Goal: Task Accomplishment & Management: Use online tool/utility

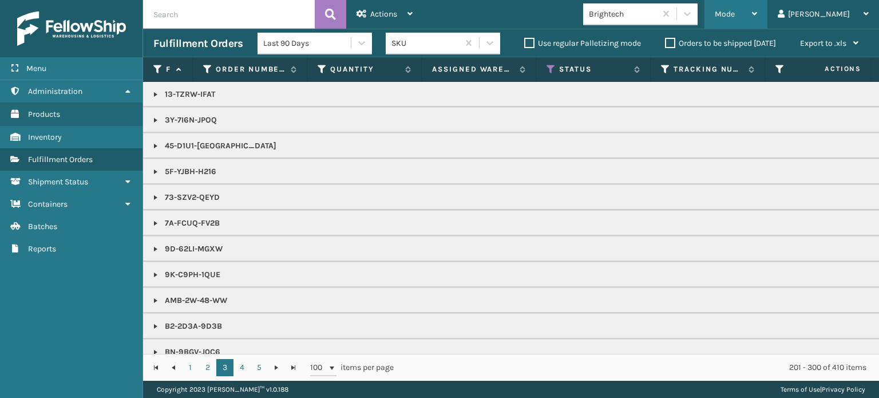
click at [757, 2] on div "Mode" at bounding box center [736, 14] width 42 height 29
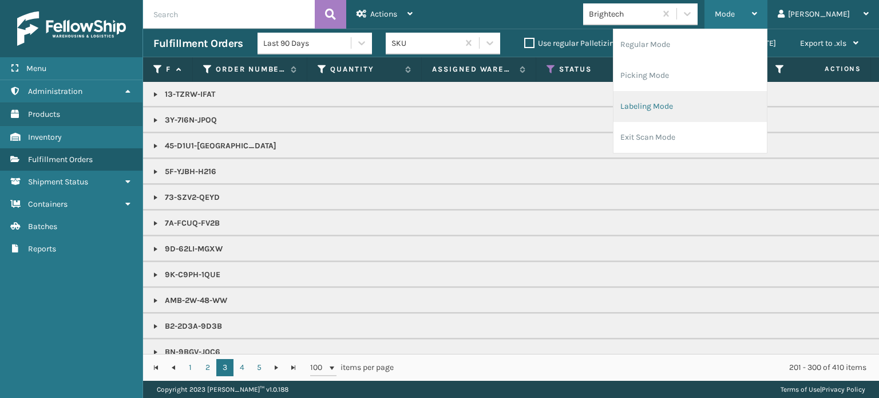
click at [730, 109] on li "Labeling Mode" at bounding box center [690, 106] width 153 height 31
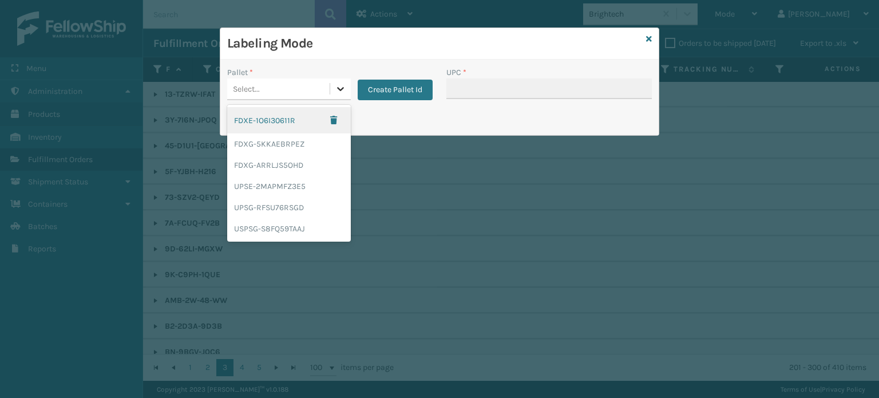
click at [342, 85] on icon at bounding box center [340, 88] width 11 height 11
click at [298, 161] on div "FDXG-ARRLJS5OHD" at bounding box center [289, 165] width 124 height 21
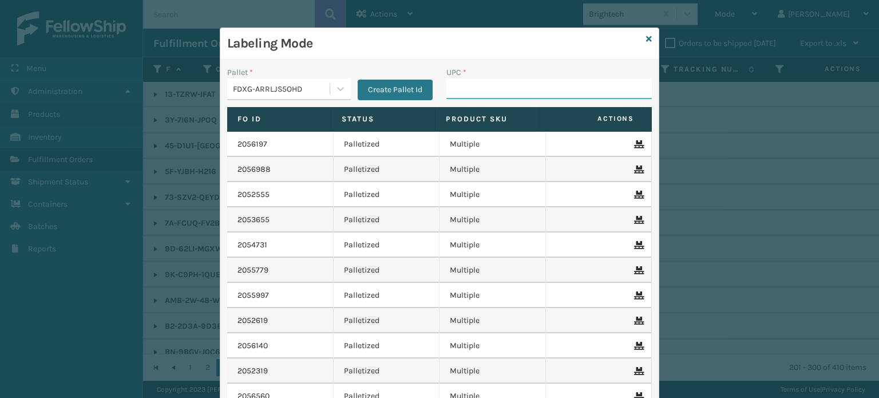
click at [464, 88] on input "UPC *" at bounding box center [550, 88] width 206 height 21
type input "850012486312"
click at [470, 90] on input "858100007906" at bounding box center [539, 88] width 185 height 21
drag, startPoint x: 470, startPoint y: 90, endPoint x: 452, endPoint y: 86, distance: 18.1
click at [452, 86] on input "858100007906" at bounding box center [539, 88] width 185 height 21
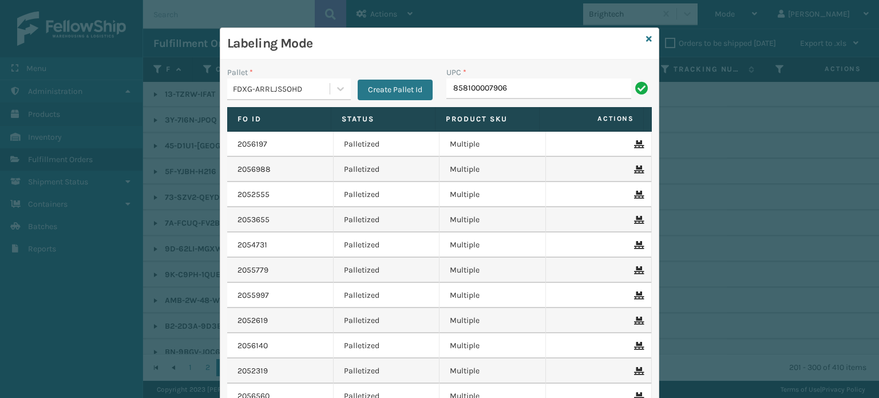
click at [452, 86] on input "858100007906" at bounding box center [539, 88] width 185 height 21
type input "858100007906"
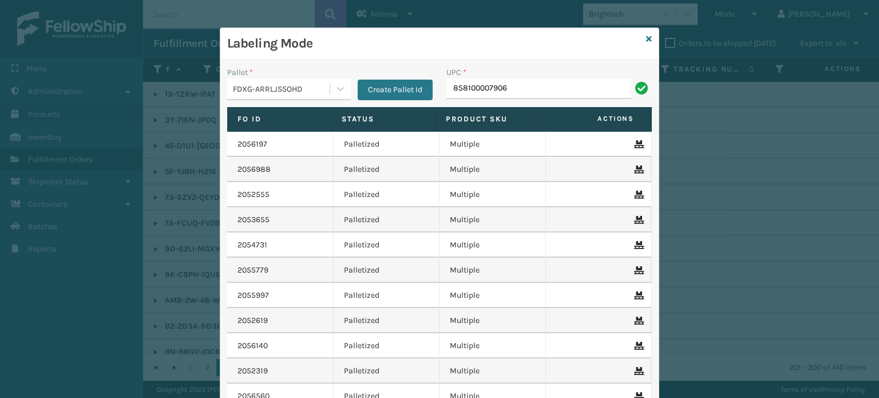
type input "858100007906"
click at [646, 37] on icon at bounding box center [649, 39] width 6 height 8
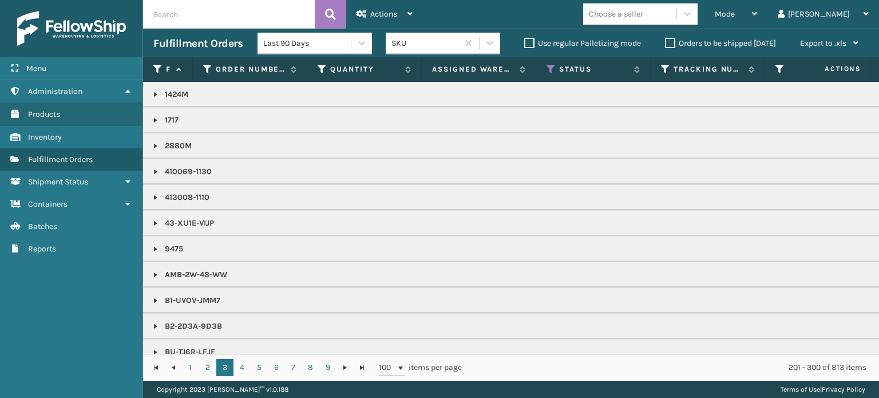
click at [735, 17] on span "Mode" at bounding box center [725, 14] width 20 height 10
drag, startPoint x: 726, startPoint y: 112, endPoint x: 487, endPoint y: 142, distance: 241.2
click at [487, 142] on p "2880M" at bounding box center [710, 145] width 1114 height 11
click at [735, 11] on span "Mode" at bounding box center [725, 14] width 20 height 10
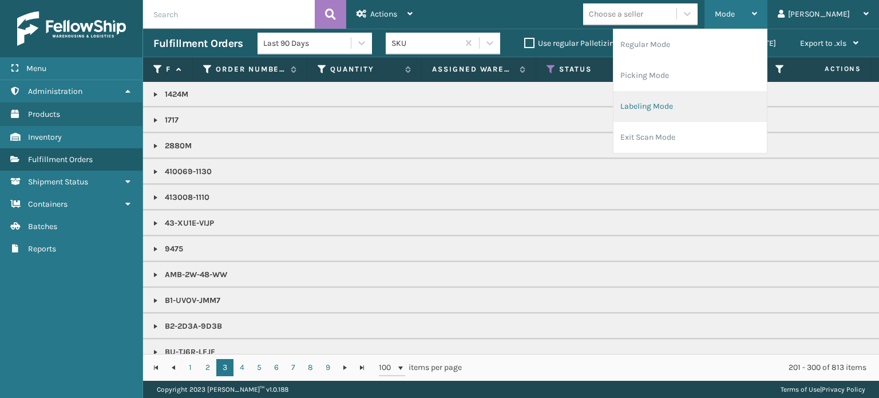
click at [720, 102] on li "Labeling Mode" at bounding box center [690, 106] width 153 height 31
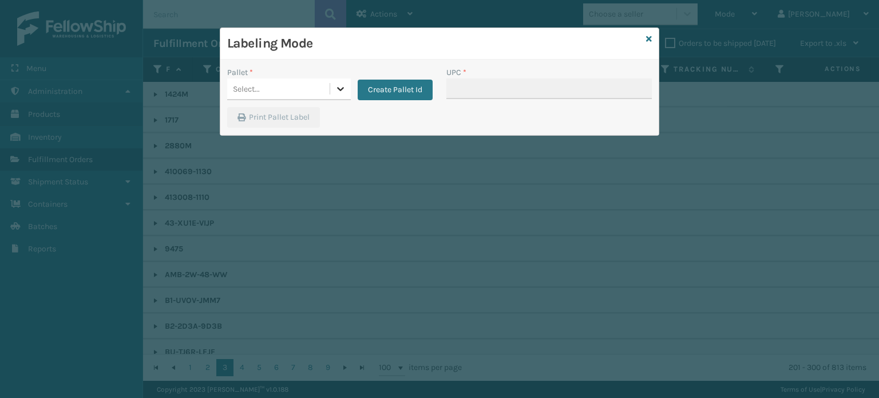
click at [341, 84] on icon at bounding box center [340, 88] width 11 height 11
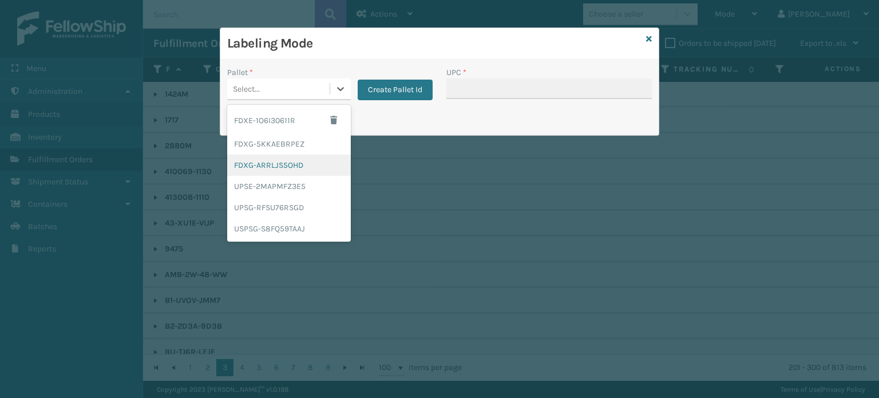
click at [297, 169] on div "FDXG-ARRLJS5OHD" at bounding box center [289, 165] width 124 height 21
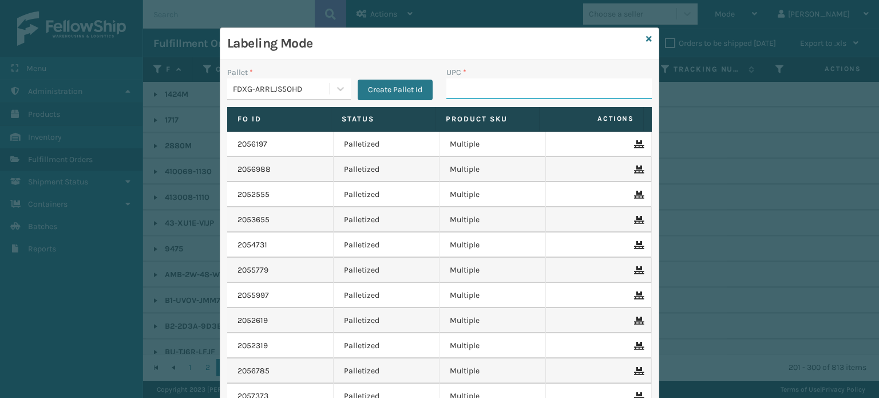
click at [502, 89] on input "UPC *" at bounding box center [550, 88] width 206 height 21
type input "FL-OLVA-CRM"
click at [468, 86] on input "858100007623" at bounding box center [539, 88] width 185 height 21
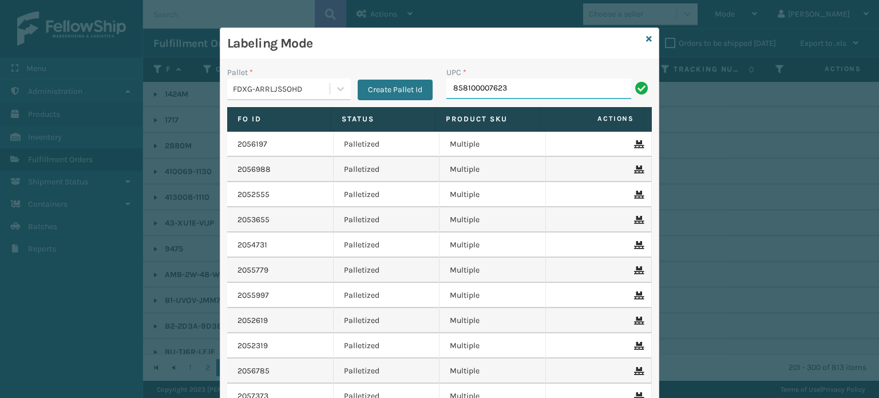
type input "858100007623"
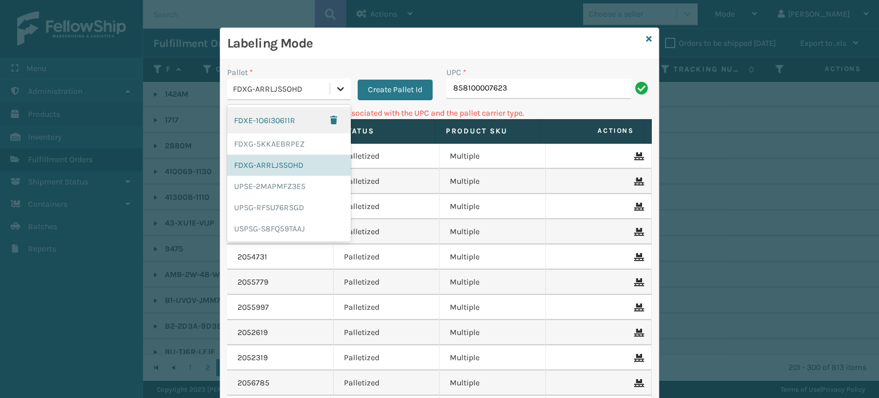
click at [337, 96] on div at bounding box center [340, 88] width 21 height 21
click at [306, 207] on div "UPSG-RFSU76RSGD" at bounding box center [289, 207] width 124 height 21
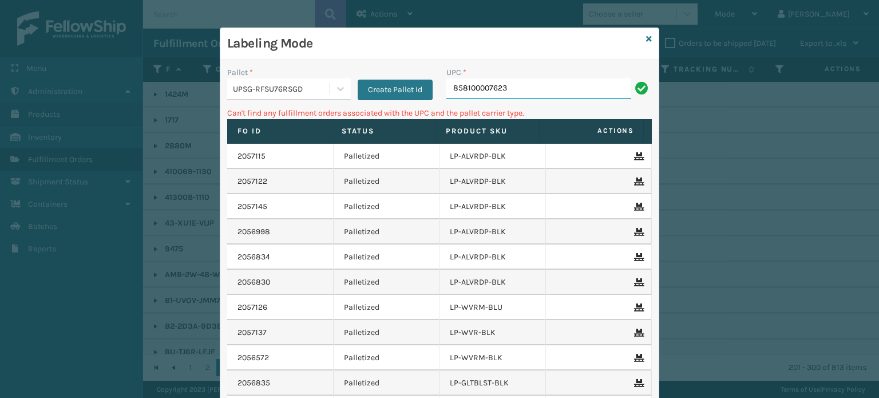
click at [551, 93] on input "858100007623" at bounding box center [539, 88] width 185 height 21
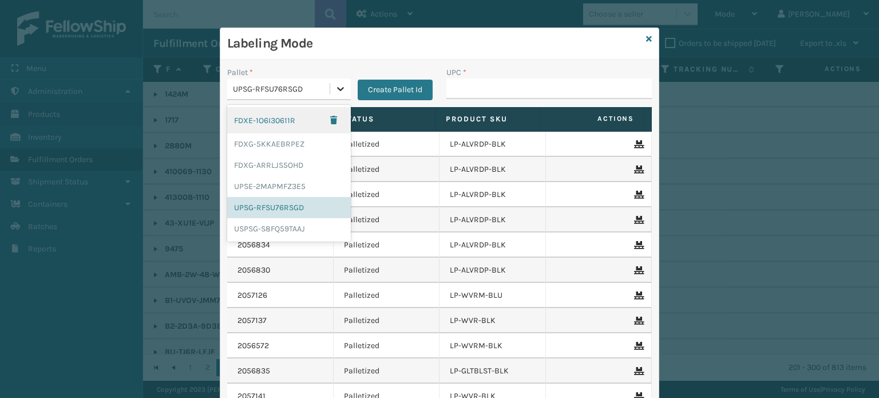
click at [337, 88] on icon at bounding box center [340, 89] width 7 height 4
click at [299, 146] on div "FDXG-5KKAEBRPEZ" at bounding box center [289, 143] width 124 height 21
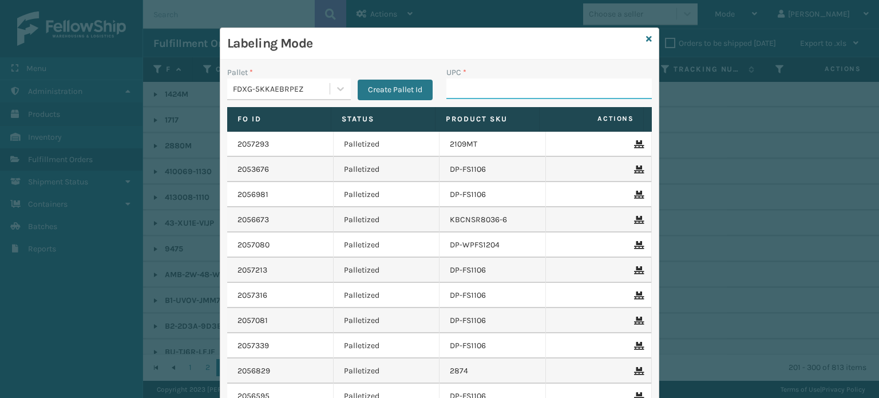
click at [484, 88] on input "UPC *" at bounding box center [550, 88] width 206 height 21
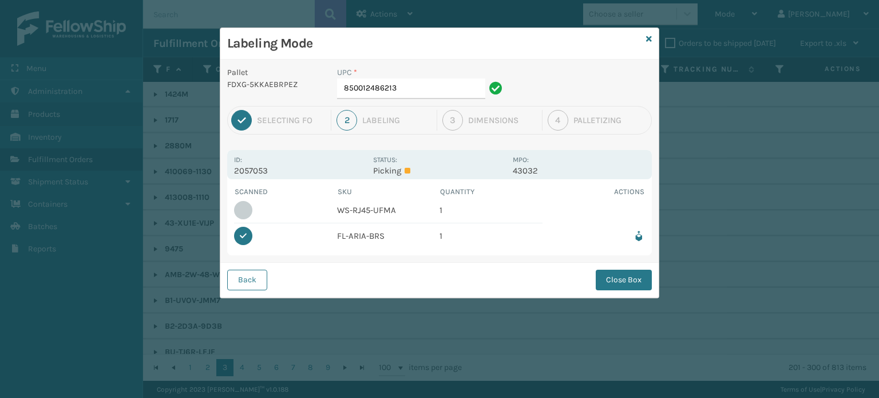
click at [301, 77] on p "Pallet" at bounding box center [275, 72] width 96 height 12
click at [618, 278] on button "Close Box" at bounding box center [624, 280] width 56 height 21
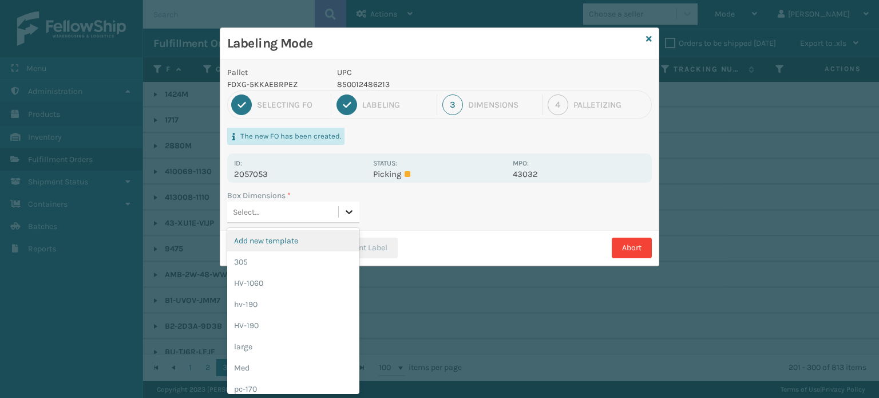
click at [350, 217] on div at bounding box center [349, 212] width 21 height 21
click at [286, 382] on div "pc-170" at bounding box center [293, 388] width 132 height 21
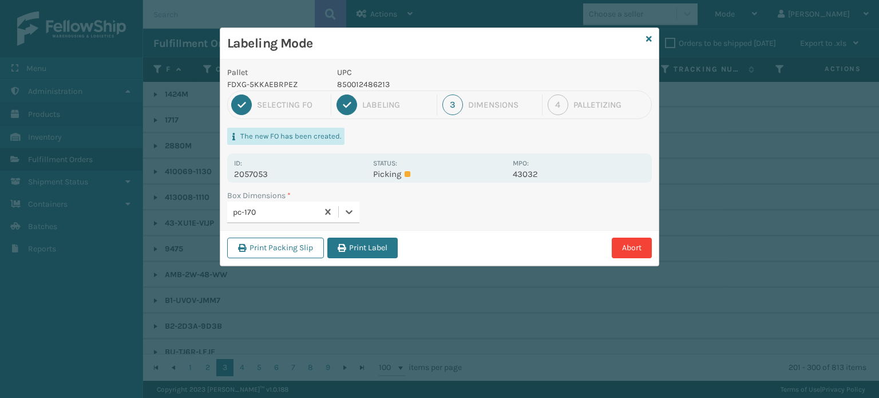
click at [286, 382] on div "Labeling Mode Pallet FDXG-5KKAEBRPEZ UPC 850012486213 1 Selecting FO 2 Labeling…" at bounding box center [439, 199] width 879 height 398
click at [373, 247] on button "Print Label" at bounding box center [362, 248] width 70 height 21
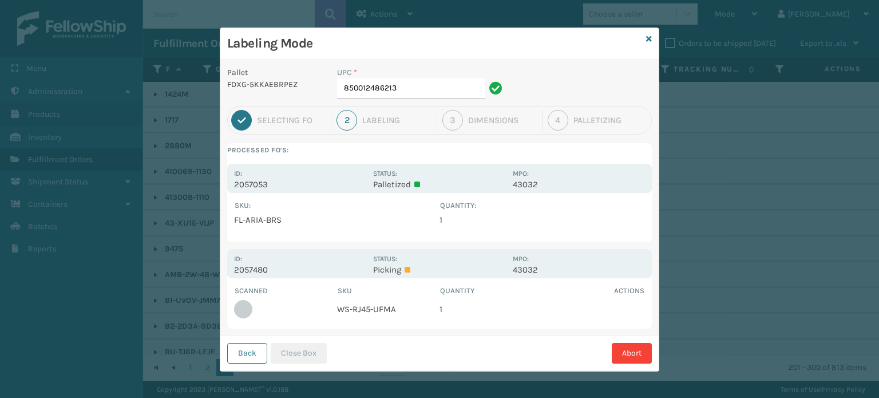
click at [640, 40] on div "Labeling Mode" at bounding box center [439, 43] width 439 height 31
click at [646, 38] on icon at bounding box center [649, 39] width 6 height 8
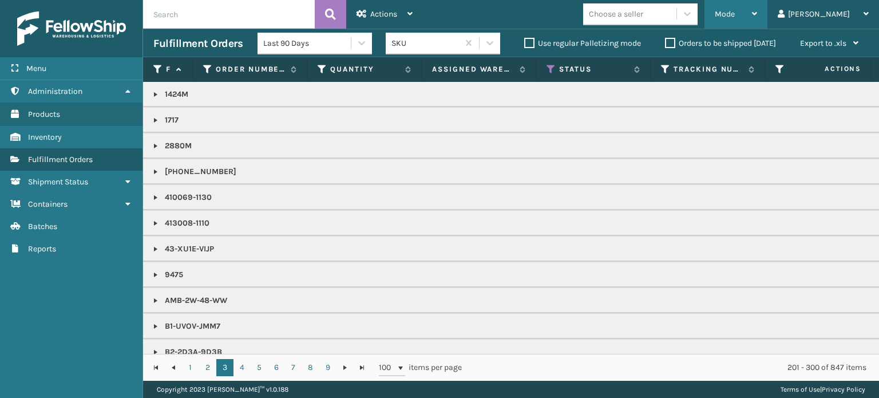
click at [753, 17] on div "Mode Regular Mode Picking Mode Labeling Mode Exit Scan Mode" at bounding box center [736, 14] width 63 height 29
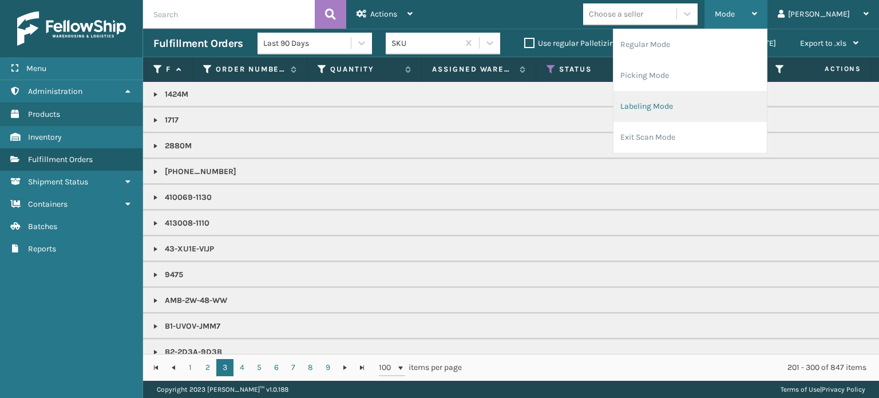
click at [721, 98] on li "Labeling Mode" at bounding box center [690, 106] width 153 height 31
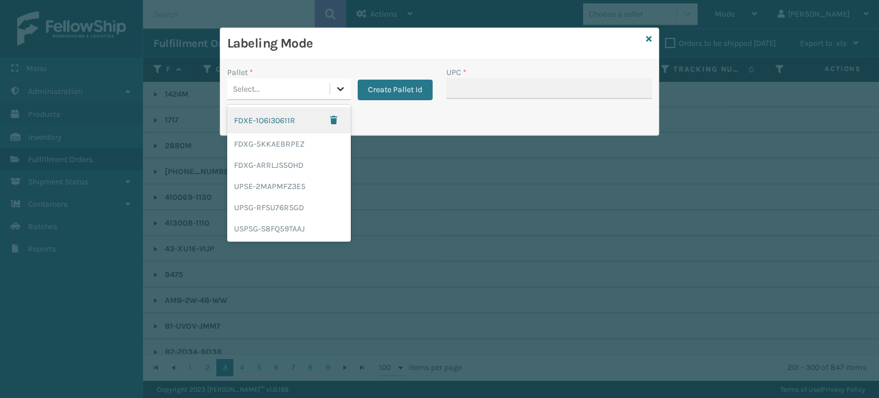
click at [348, 84] on div at bounding box center [340, 88] width 21 height 21
click at [293, 170] on div "FDXG-ARRLJS5OHD" at bounding box center [289, 165] width 124 height 21
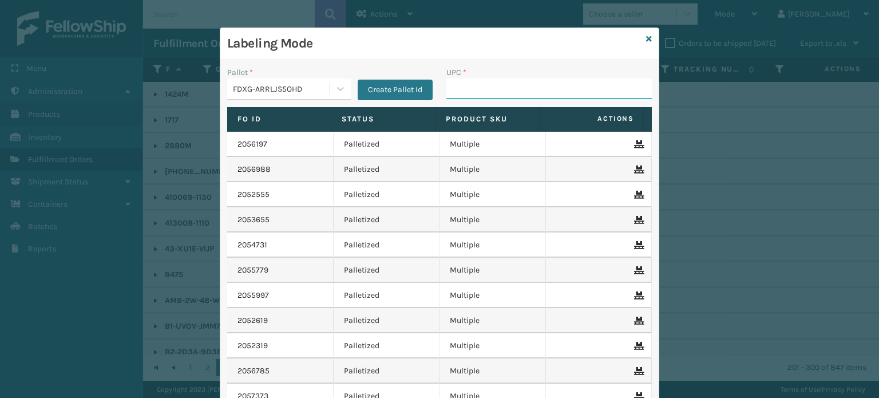
click at [497, 83] on input "UPC *" at bounding box center [550, 88] width 206 height 21
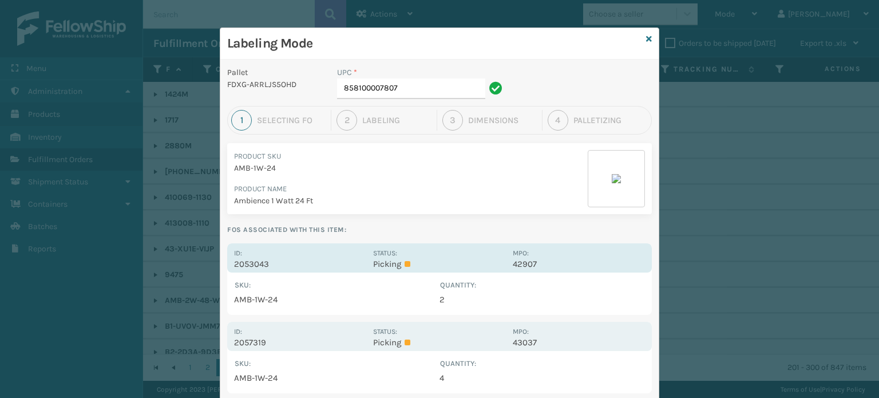
scroll to position [44, 0]
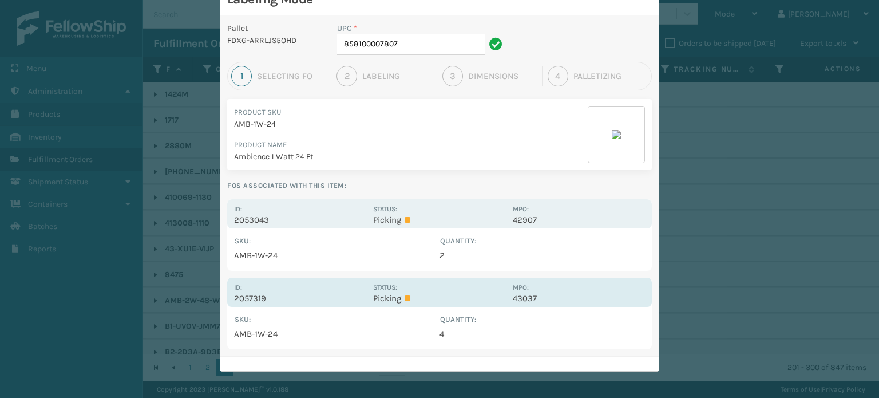
click at [477, 296] on p "Picking" at bounding box center [439, 298] width 132 height 10
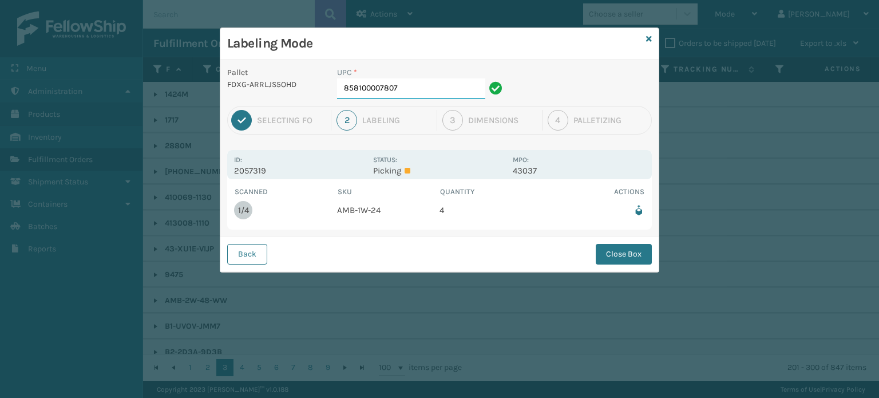
scroll to position [0, 0]
click at [613, 254] on button "Close Box" at bounding box center [624, 254] width 56 height 21
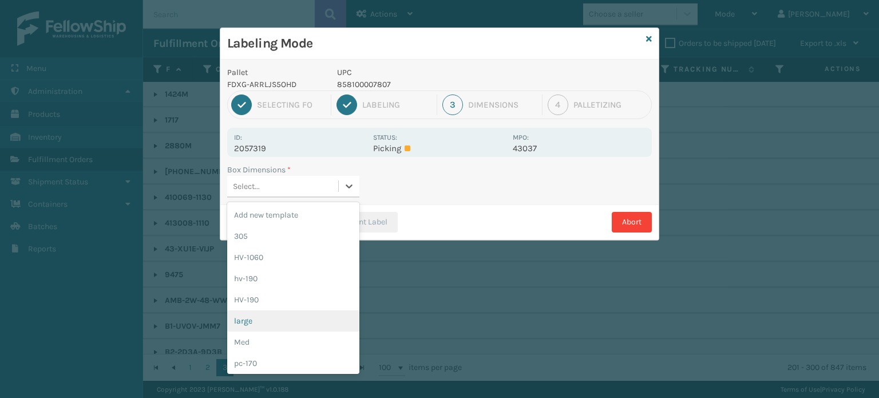
drag, startPoint x: 353, startPoint y: 185, endPoint x: 288, endPoint y: 314, distance: 144.9
click at [288, 198] on div "option large focused, 6 of 21. 21 results available. Use Up and Down to choose …" at bounding box center [293, 187] width 132 height 22
click at [288, 314] on div "large" at bounding box center [293, 320] width 132 height 21
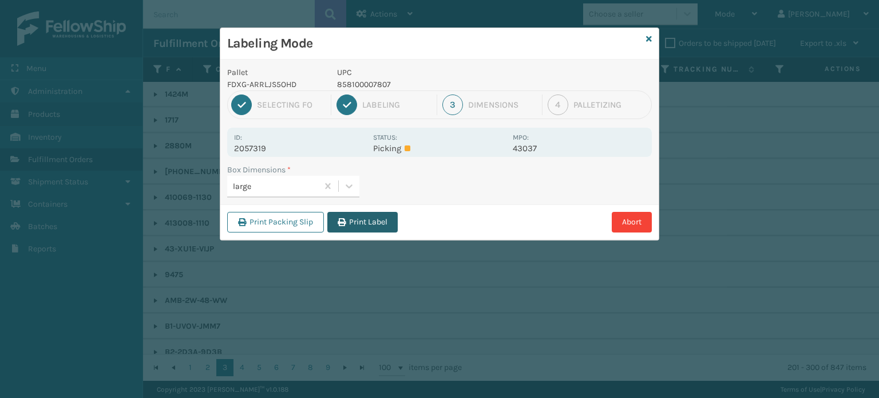
click at [366, 224] on button "Print Label" at bounding box center [362, 222] width 70 height 21
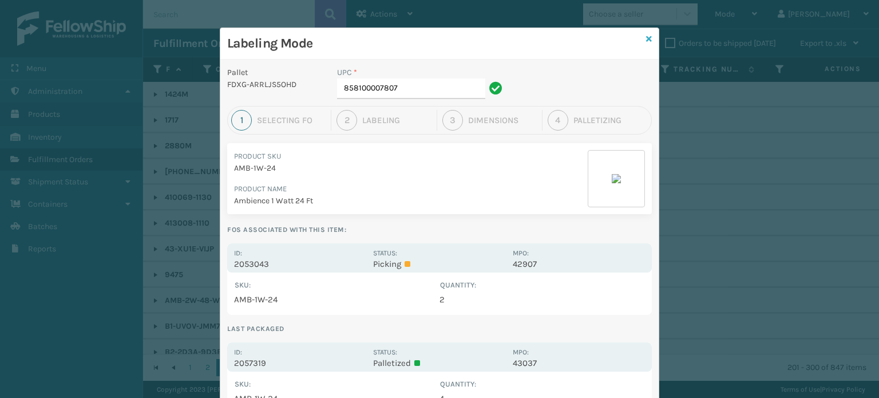
click at [646, 37] on icon at bounding box center [649, 39] width 6 height 8
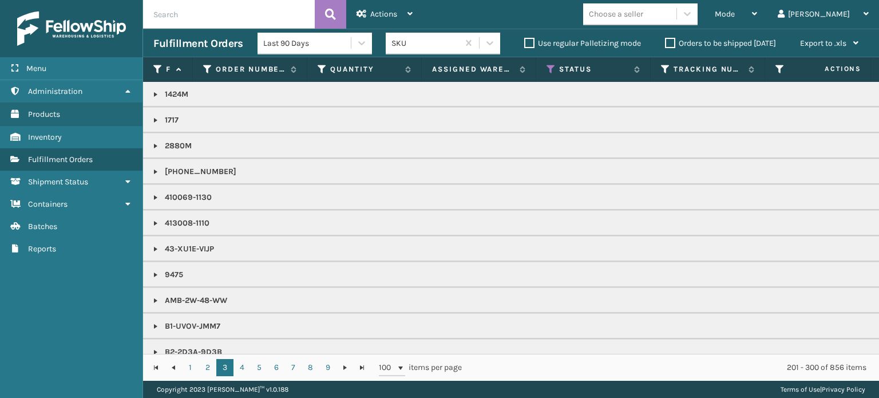
click at [735, 16] on span "Mode" at bounding box center [725, 14] width 20 height 10
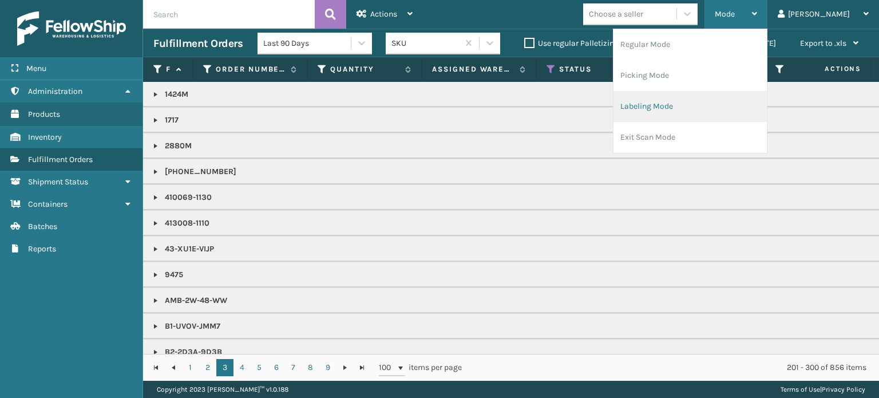
click at [730, 100] on li "Labeling Mode" at bounding box center [690, 106] width 153 height 31
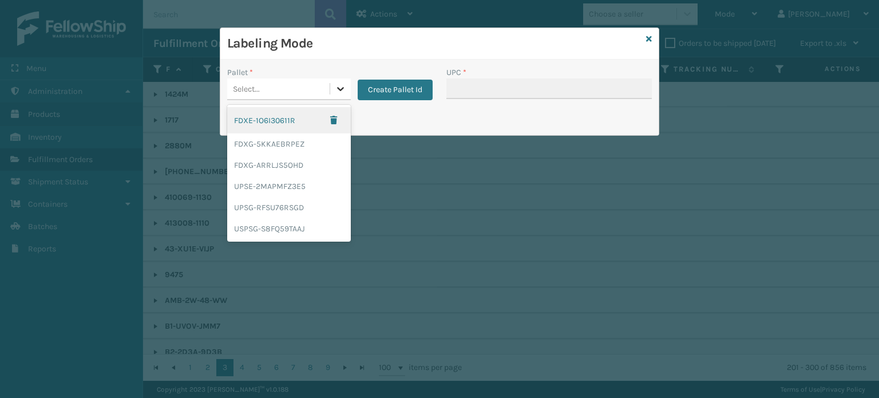
click at [341, 85] on icon at bounding box center [340, 88] width 11 height 11
click at [318, 140] on div "FDXG-5KKAEBRPEZ" at bounding box center [289, 143] width 124 height 21
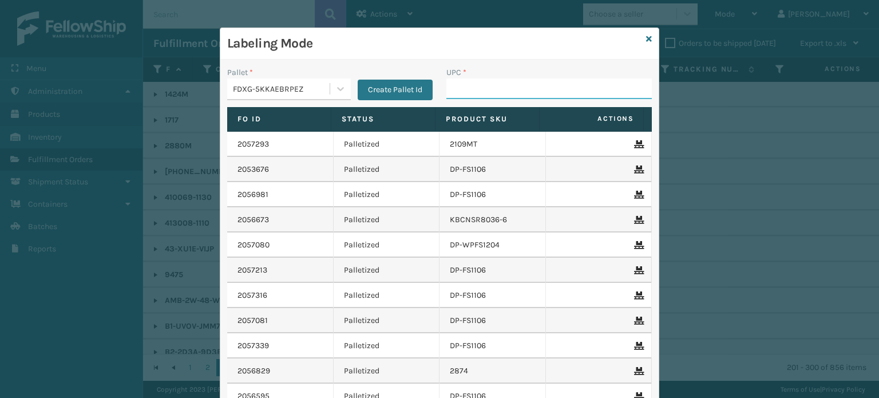
click at [486, 94] on input "UPC *" at bounding box center [550, 88] width 206 height 21
click at [488, 86] on input "850012486466" at bounding box center [539, 88] width 185 height 21
type input "850012486466"
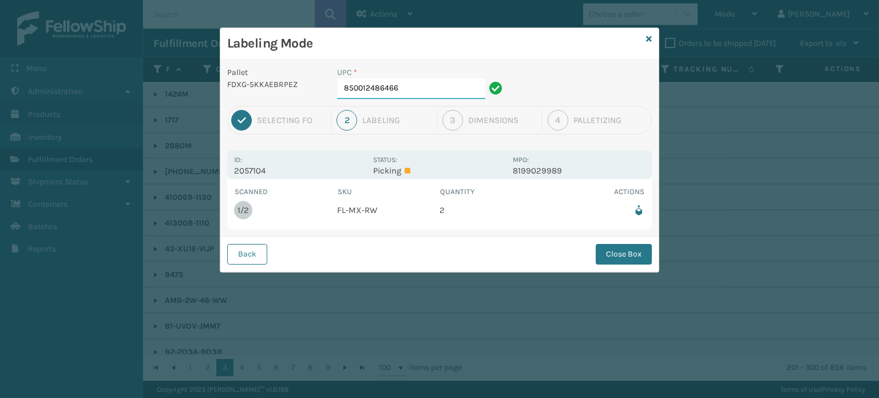
click at [408, 89] on input "850012486466" at bounding box center [411, 88] width 148 height 21
click at [616, 252] on button "Close Box" at bounding box center [624, 254] width 56 height 21
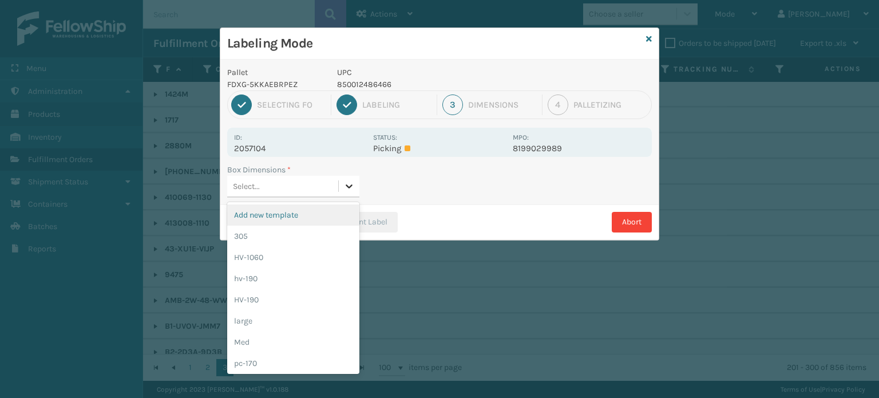
click at [348, 179] on div at bounding box center [349, 186] width 21 height 21
click at [283, 339] on div "Med" at bounding box center [293, 342] width 132 height 21
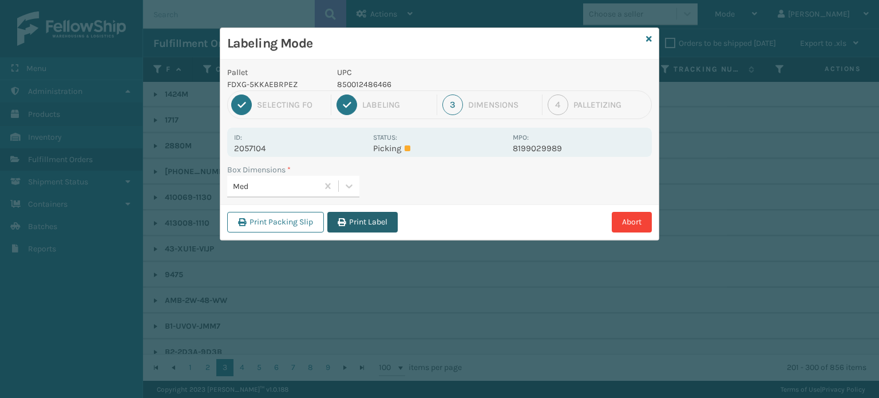
click at [368, 223] on button "Print Label" at bounding box center [362, 222] width 70 height 21
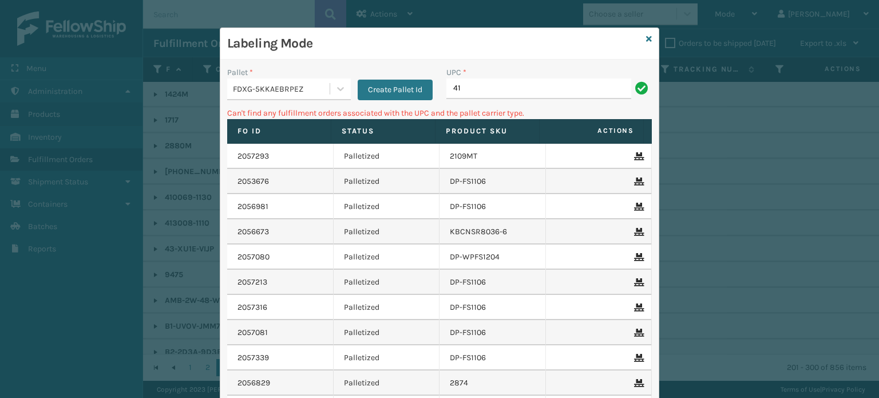
type input "4"
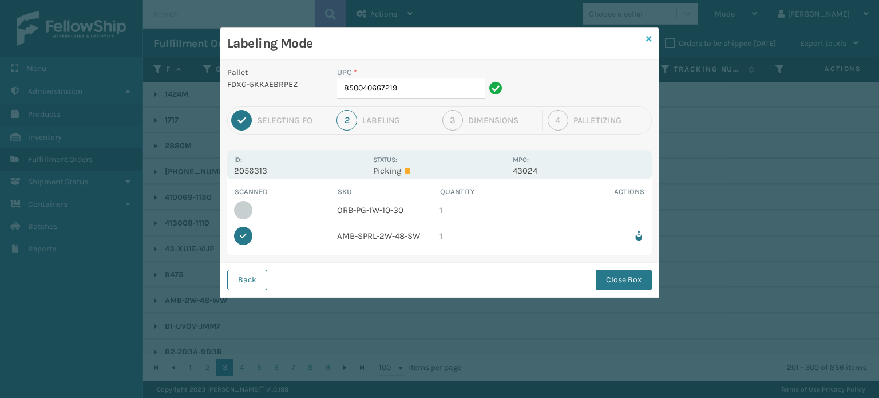
click at [648, 36] on icon at bounding box center [649, 39] width 6 height 8
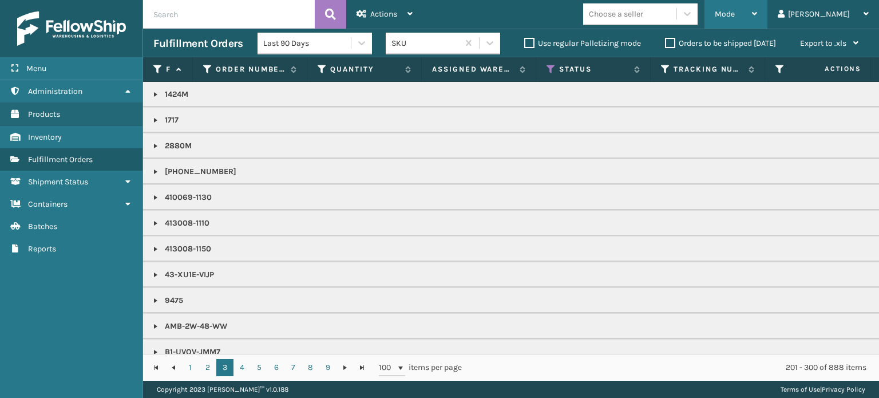
click at [757, 21] on div "Mode" at bounding box center [736, 14] width 42 height 29
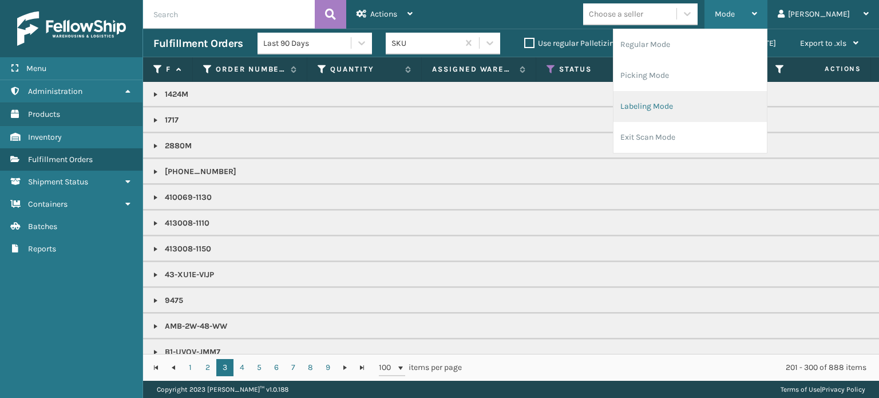
click at [710, 101] on li "Labeling Mode" at bounding box center [690, 106] width 153 height 31
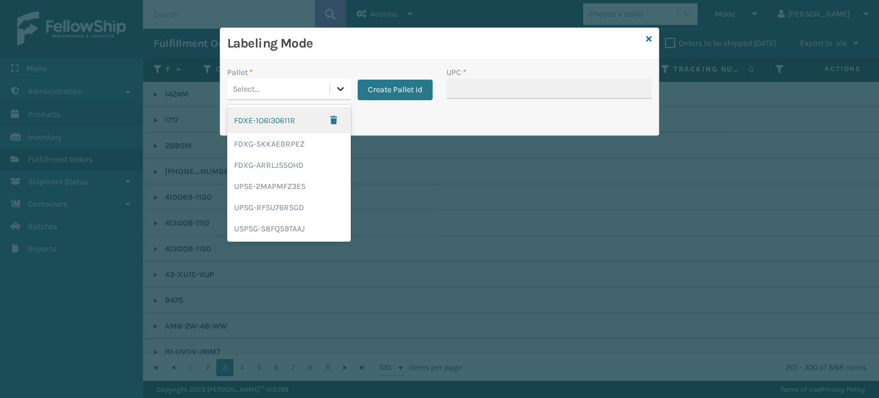
click at [341, 86] on icon at bounding box center [340, 88] width 11 height 11
drag, startPoint x: 271, startPoint y: 144, endPoint x: 298, endPoint y: 144, distance: 26.9
click at [298, 144] on div "FDXG-5KKAEBRPEZ" at bounding box center [289, 143] width 124 height 21
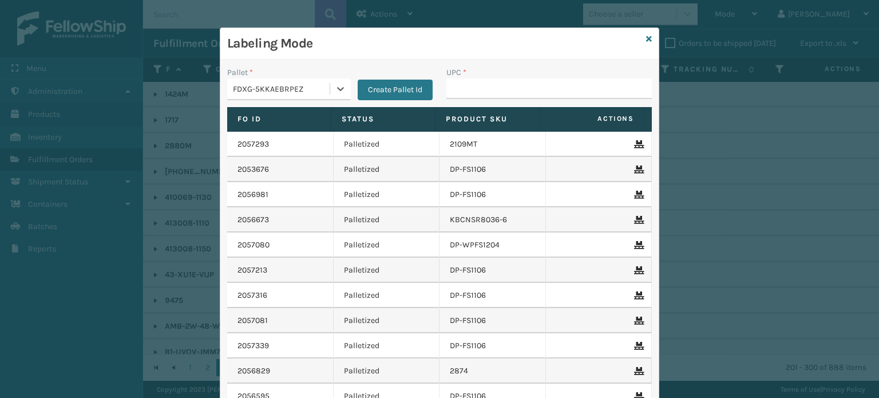
click at [298, 144] on div "2057293" at bounding box center [280, 144] width 85 height 11
click at [499, 80] on input "UPC *" at bounding box center [550, 88] width 206 height 21
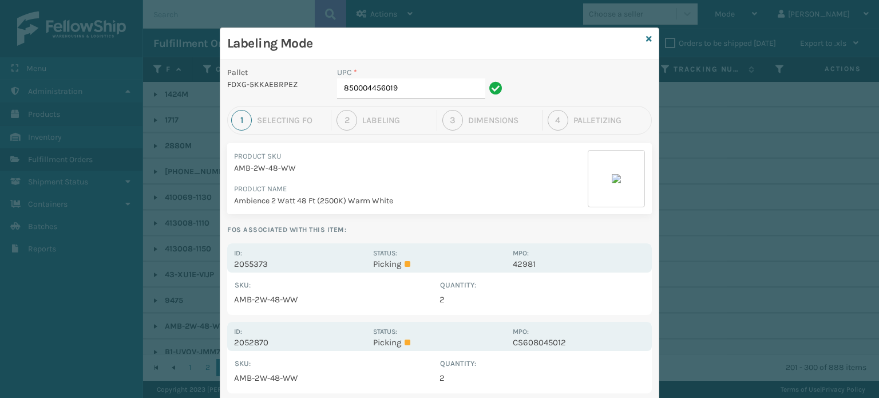
click at [643, 46] on div "Labeling Mode" at bounding box center [439, 43] width 439 height 31
click at [641, 35] on div "Labeling Mode" at bounding box center [439, 43] width 439 height 31
click at [648, 35] on div "Labeling Mode" at bounding box center [439, 43] width 439 height 31
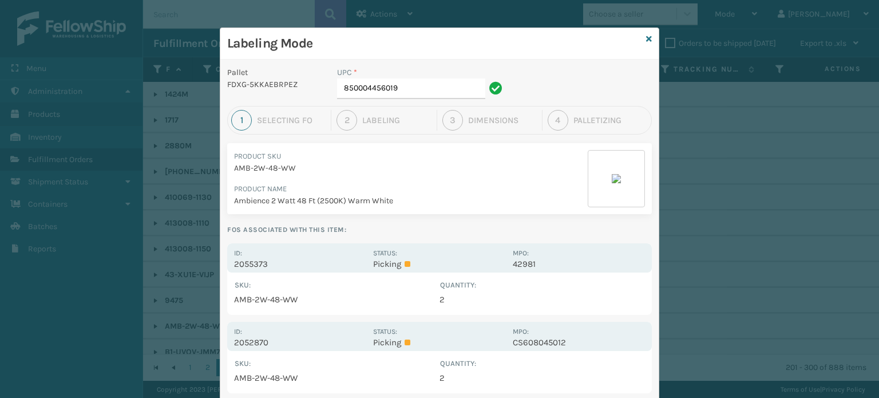
click at [648, 35] on div "Labeling Mode" at bounding box center [439, 43] width 439 height 31
click at [646, 37] on icon at bounding box center [649, 39] width 6 height 8
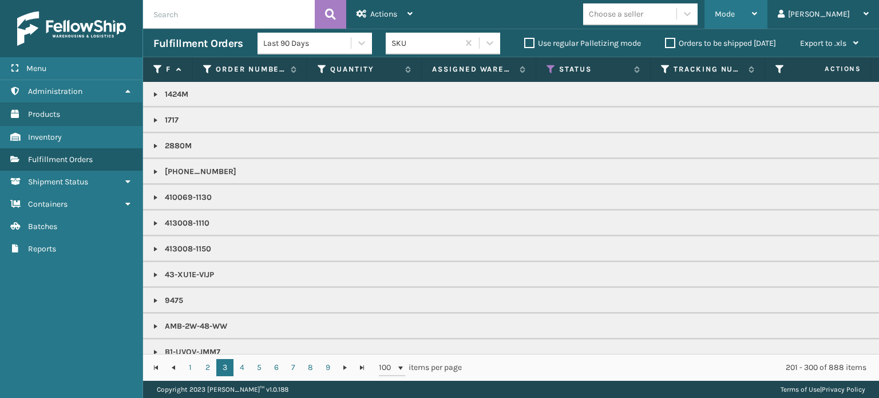
click at [757, 24] on div "Mode" at bounding box center [736, 14] width 42 height 29
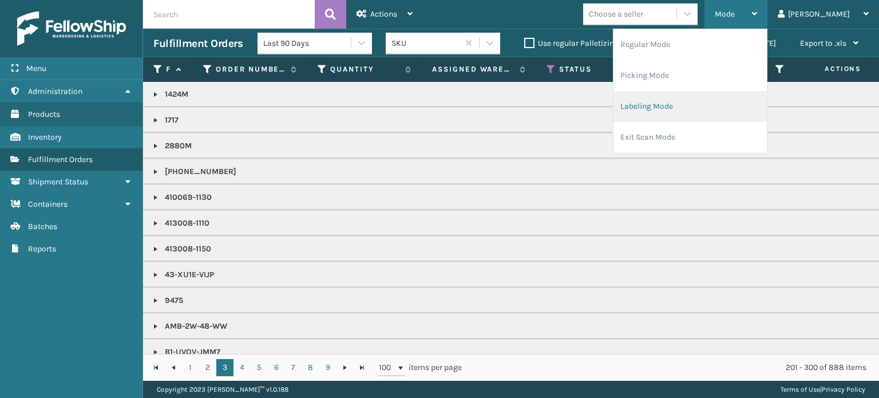
click at [716, 101] on li "Labeling Mode" at bounding box center [690, 106] width 153 height 31
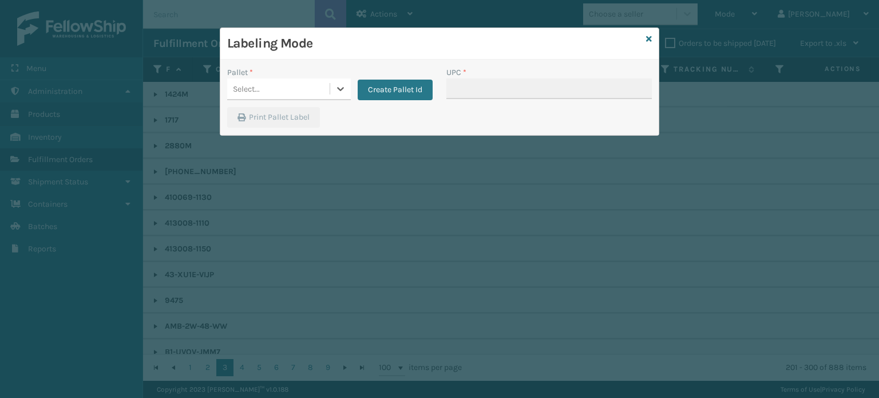
click at [266, 92] on div "Select..." at bounding box center [278, 89] width 102 height 19
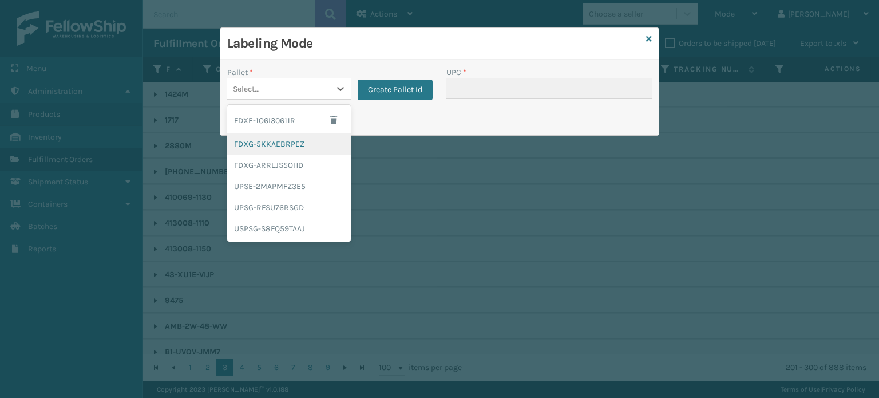
click at [263, 149] on div "FDXG-5KKAEBRPEZ" at bounding box center [289, 143] width 124 height 21
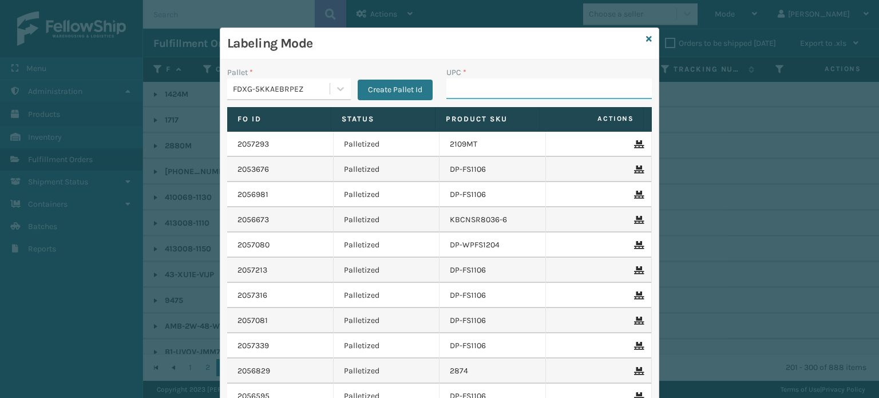
click at [488, 92] on input "UPC *" at bounding box center [550, 88] width 206 height 21
type input "850004456019"
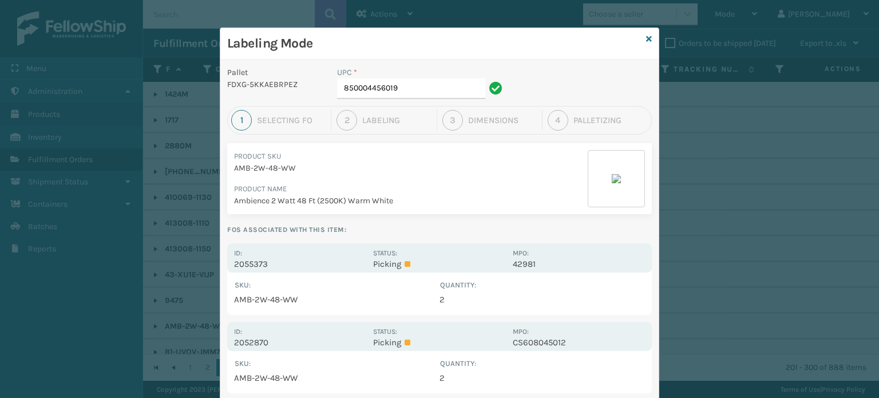
click at [386, 202] on p "Ambience 2 Watt 48 Ft (2500K) Warm White" at bounding box center [411, 201] width 354 height 12
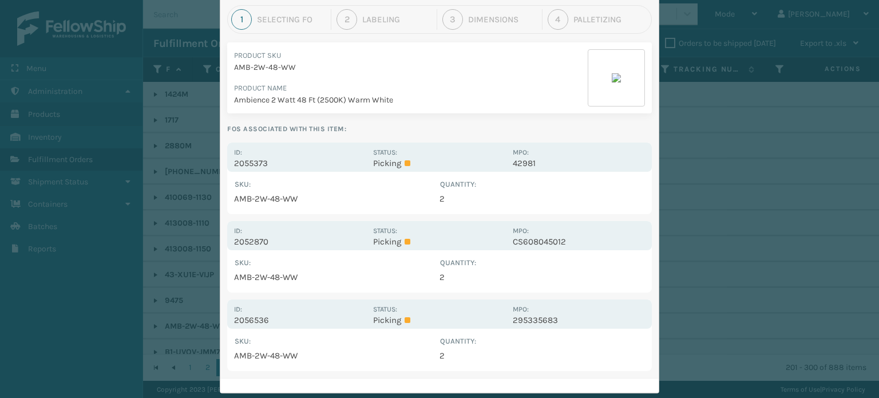
scroll to position [123, 0]
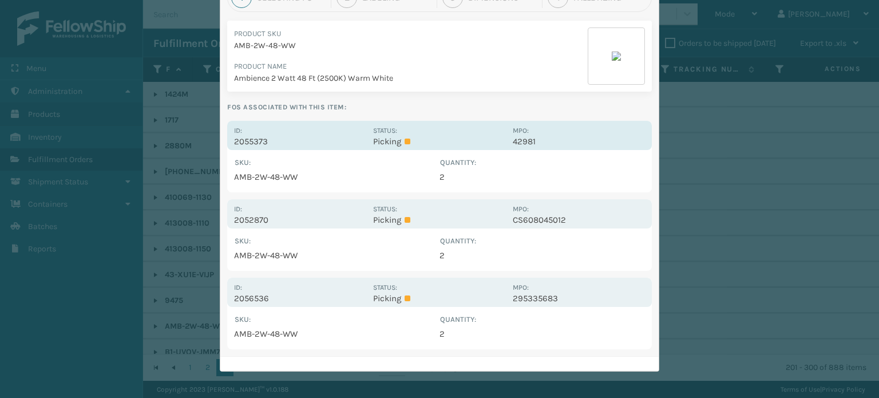
click at [283, 144] on p "2055373" at bounding box center [300, 141] width 132 height 10
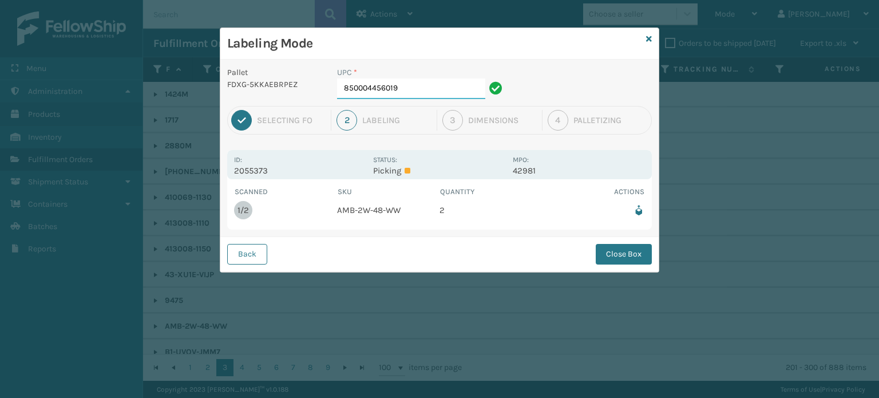
scroll to position [0, 0]
click at [415, 96] on input "850004456019" at bounding box center [411, 88] width 148 height 21
click at [630, 252] on button "Close Box" at bounding box center [624, 254] width 56 height 21
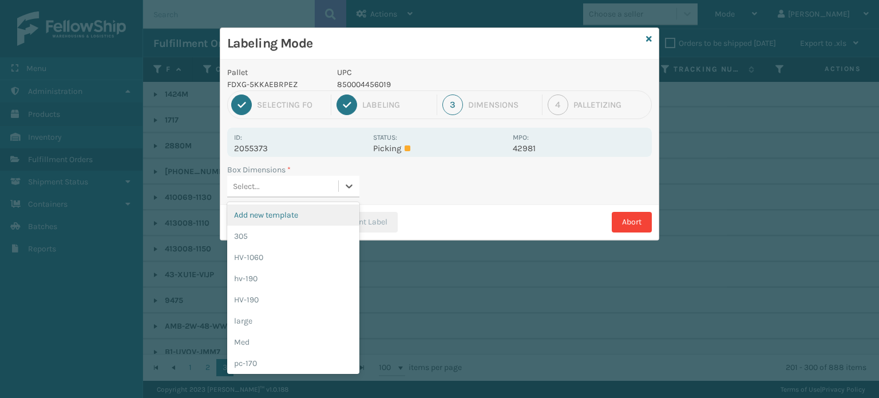
click at [329, 185] on div "Select..." at bounding box center [282, 186] width 111 height 19
click at [298, 262] on div "HV-1060" at bounding box center [293, 257] width 132 height 21
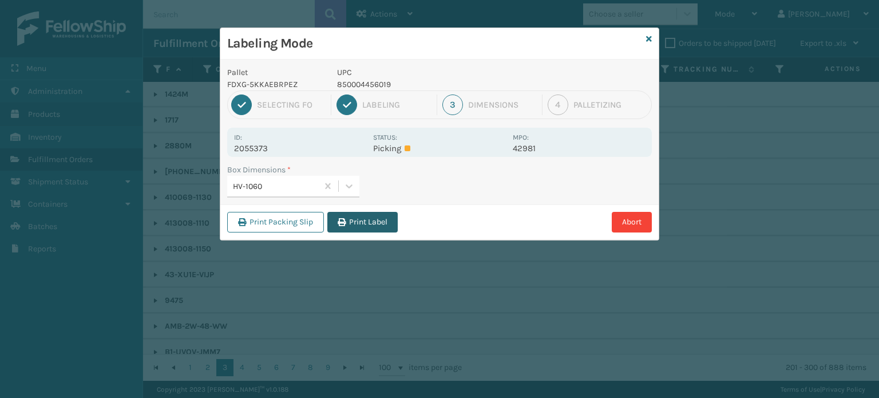
click at [357, 219] on button "Print Label" at bounding box center [362, 222] width 70 height 21
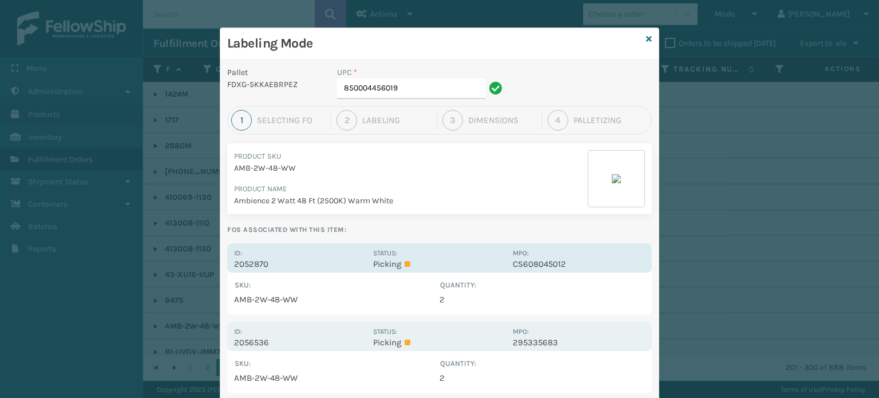
click at [243, 246] on div "Id: 2052870 Status: Picking MPO: CS608045012" at bounding box center [439, 257] width 425 height 29
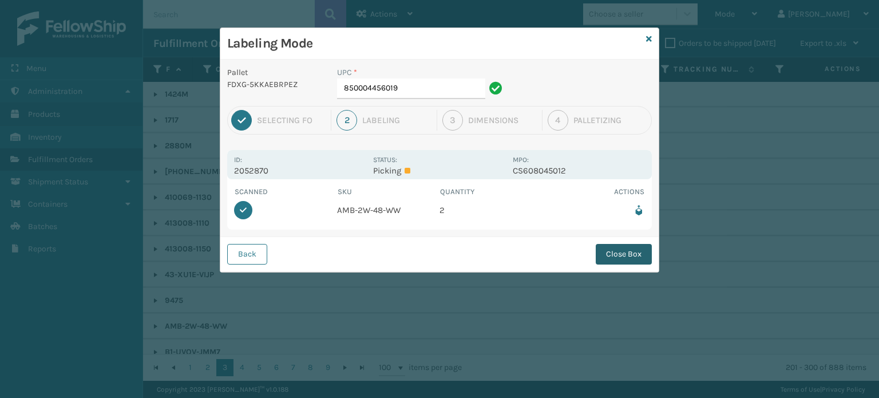
click at [611, 258] on button "Close Box" at bounding box center [624, 254] width 56 height 21
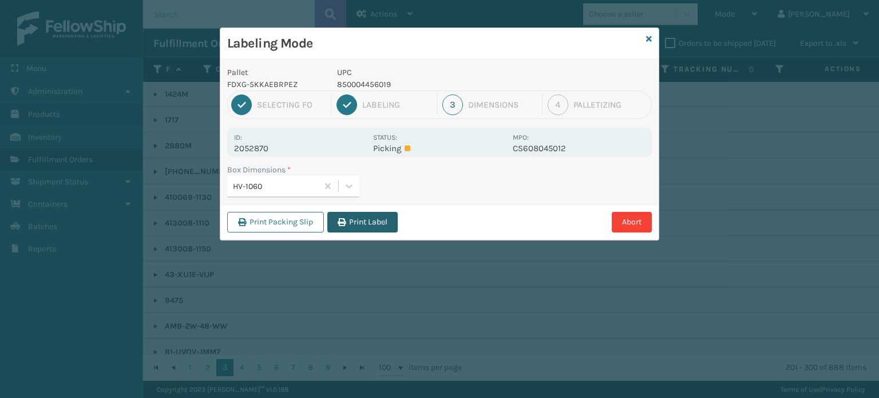
click at [357, 223] on button "Print Label" at bounding box center [362, 222] width 70 height 21
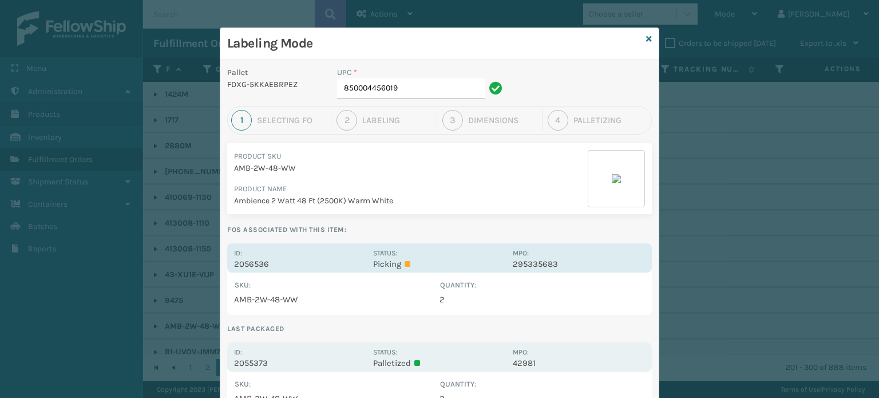
click at [360, 244] on div "Id: 2056536 Status: Picking MPO: 295335683" at bounding box center [439, 257] width 425 height 29
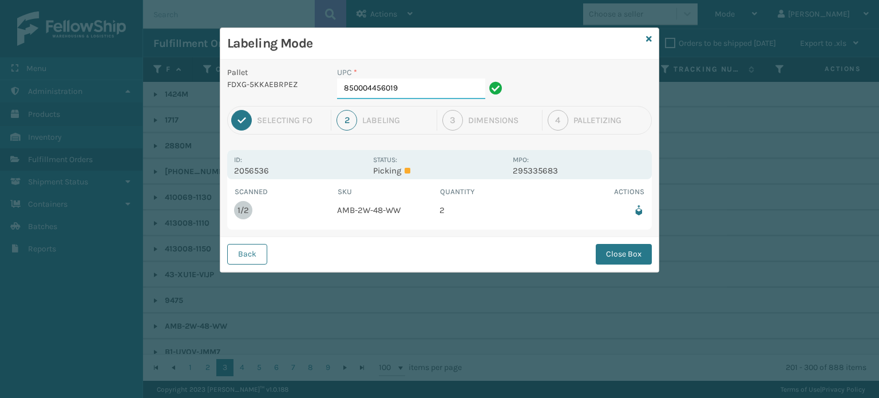
click at [416, 81] on input "850004456019" at bounding box center [411, 88] width 148 height 21
click at [619, 258] on button "Close Box" at bounding box center [624, 254] width 56 height 21
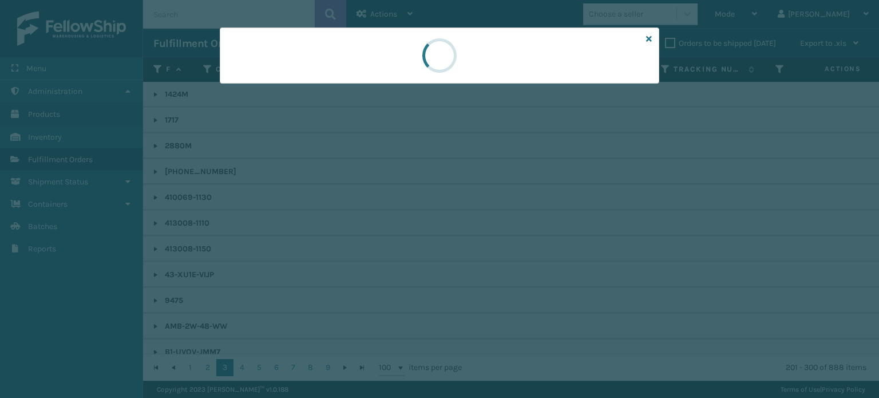
click at [619, 258] on div at bounding box center [439, 199] width 879 height 398
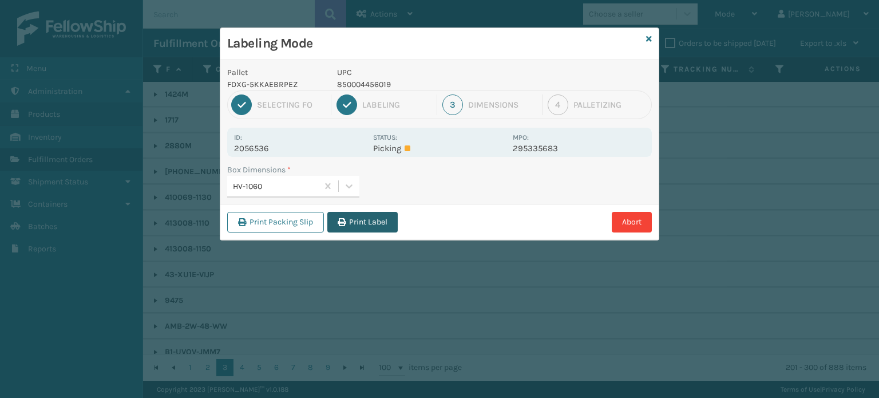
click at [390, 219] on button "Print Label" at bounding box center [362, 222] width 70 height 21
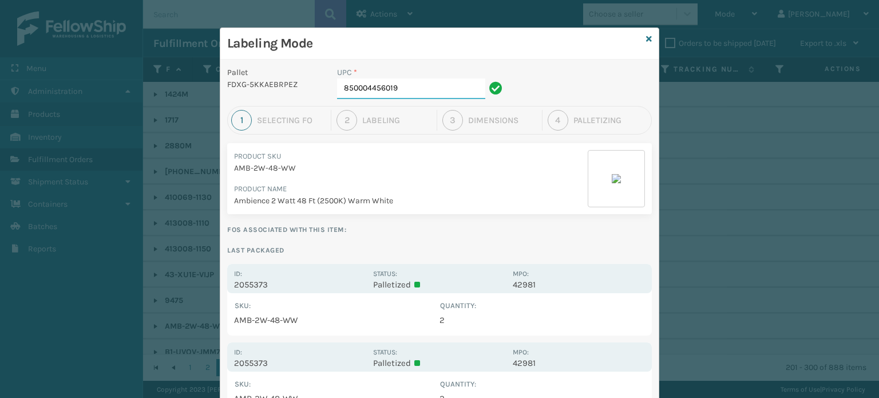
click at [429, 93] on input "850004456019" at bounding box center [411, 88] width 148 height 21
type input "8"
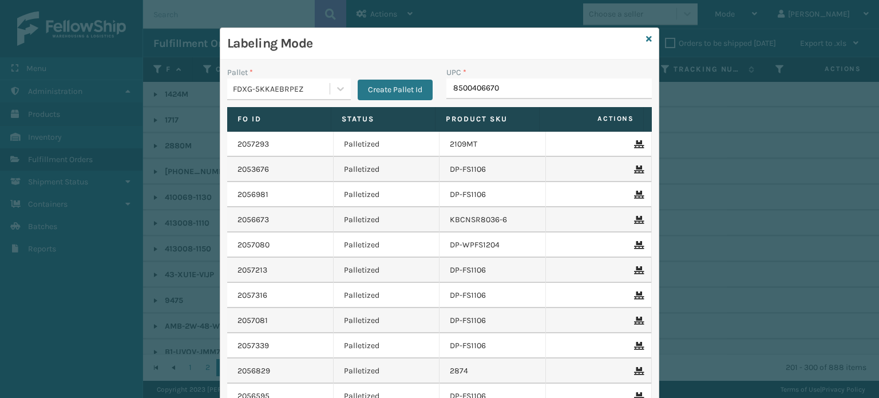
type input "85004066701"
click at [489, 98] on input "858100007821" at bounding box center [539, 88] width 185 height 21
type input "858100007821"
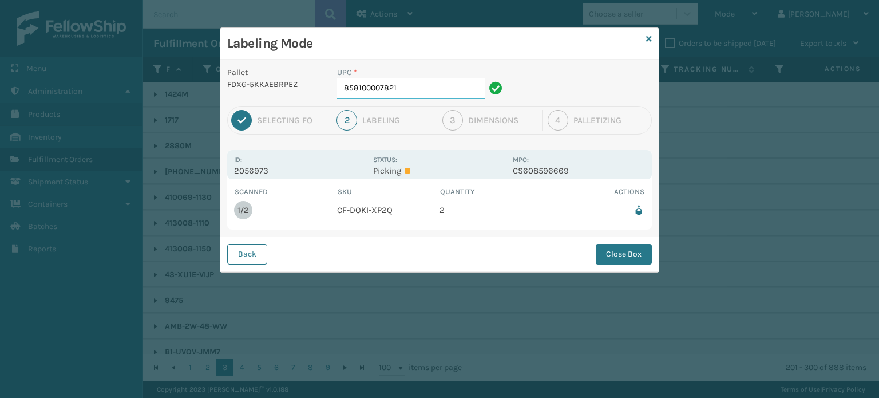
click at [458, 89] on input "858100007821" at bounding box center [411, 88] width 148 height 21
click at [612, 249] on button "Close Box" at bounding box center [624, 254] width 56 height 21
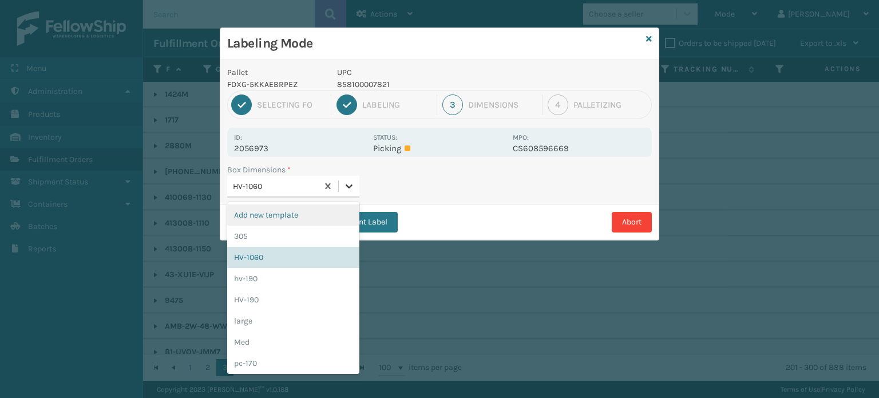
click at [348, 179] on div at bounding box center [349, 186] width 21 height 21
click at [289, 341] on div "Med" at bounding box center [293, 342] width 132 height 21
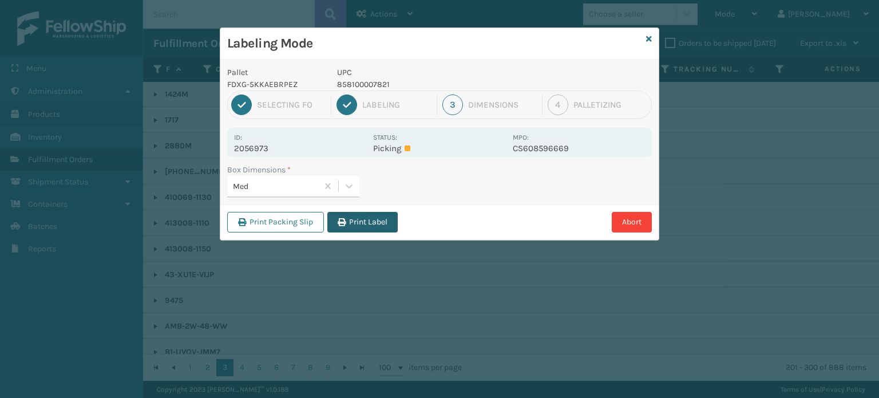
click at [378, 219] on button "Print Label" at bounding box center [362, 222] width 70 height 21
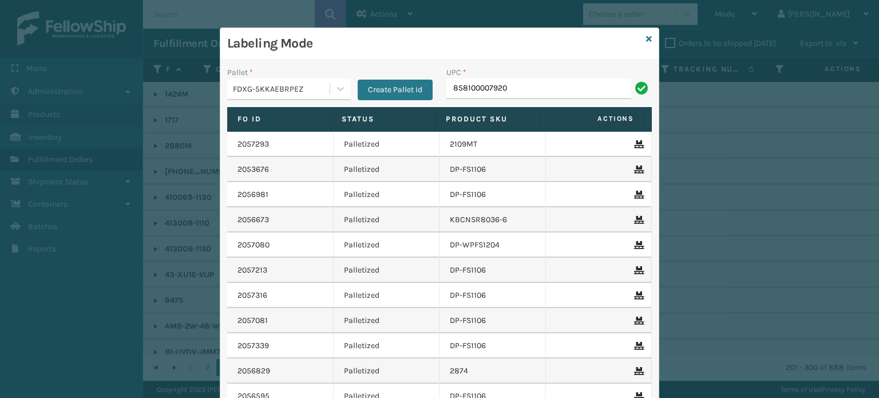
click at [457, 92] on input "858100007920" at bounding box center [539, 88] width 185 height 21
type input "858100007920"
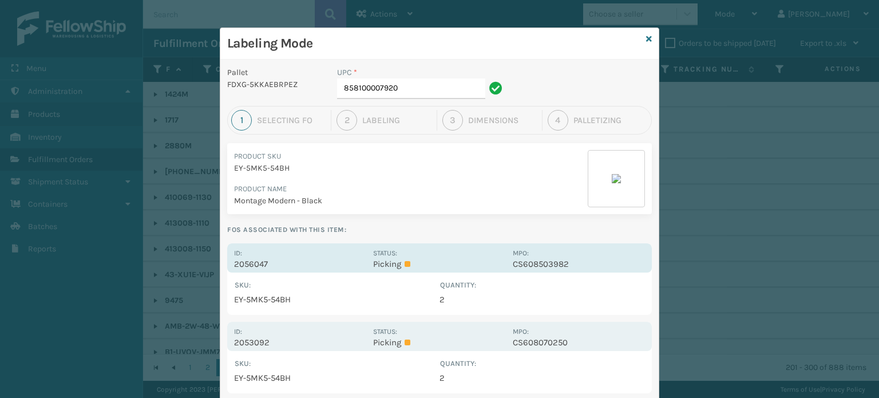
click at [438, 251] on div "Status: Picking" at bounding box center [439, 258] width 132 height 22
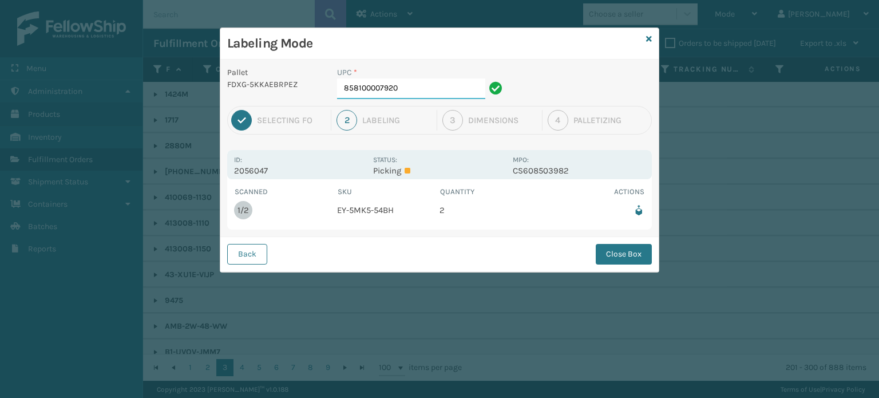
click at [447, 86] on input "858100007920" at bounding box center [411, 88] width 148 height 21
click at [625, 255] on button "Close Box" at bounding box center [624, 254] width 56 height 21
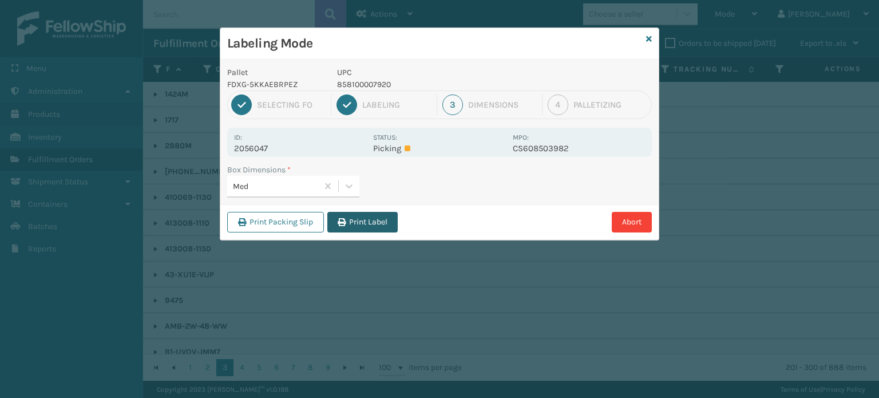
click at [350, 226] on button "Print Label" at bounding box center [362, 222] width 70 height 21
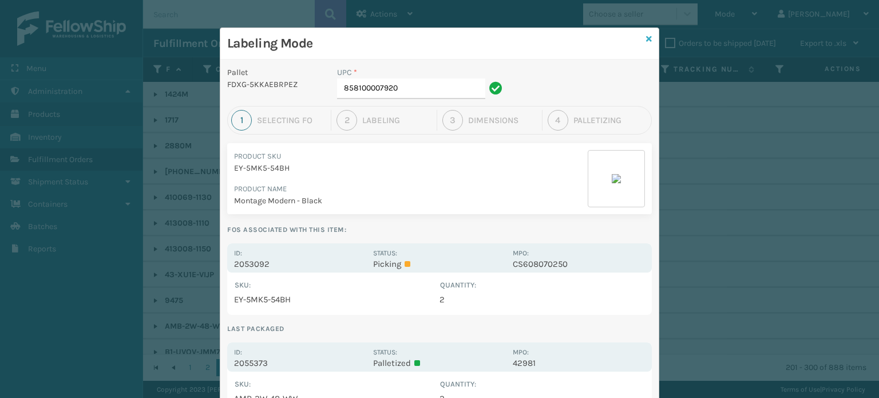
click at [646, 37] on icon at bounding box center [649, 39] width 6 height 8
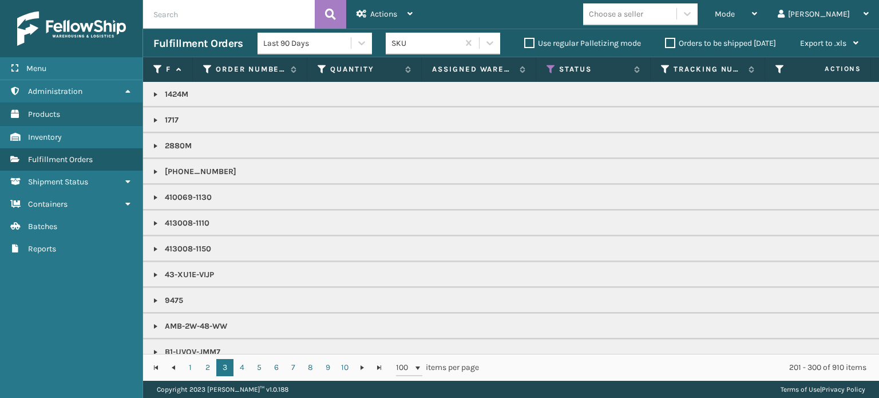
click at [735, 11] on span "Mode" at bounding box center [725, 14] width 20 height 10
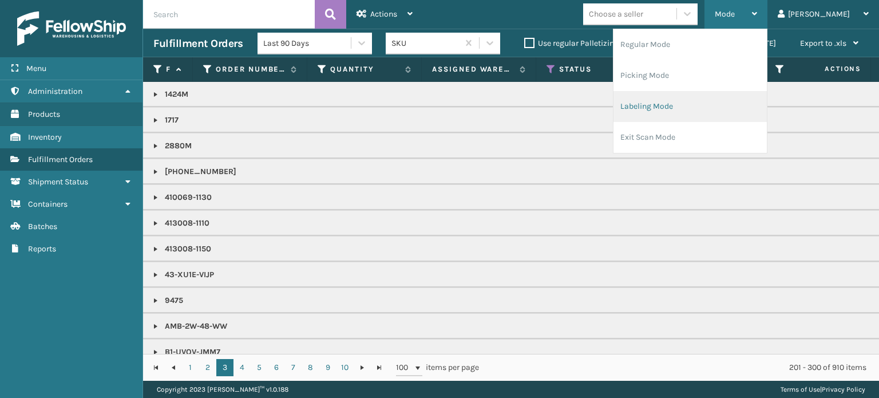
click at [749, 98] on li "Labeling Mode" at bounding box center [690, 106] width 153 height 31
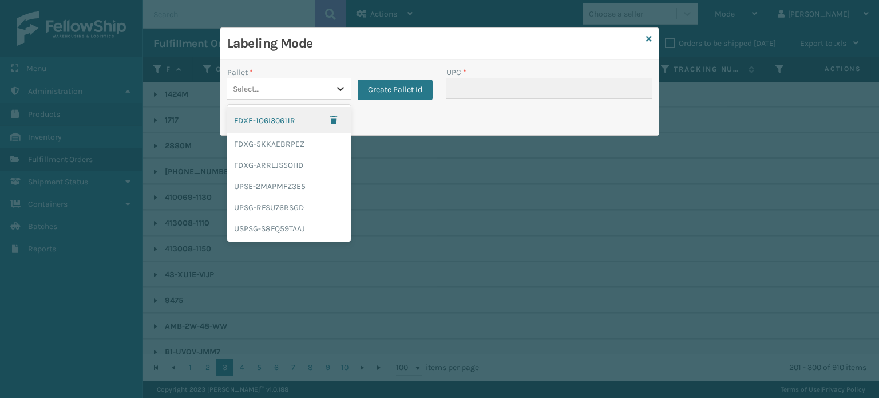
click at [344, 80] on div at bounding box center [340, 88] width 21 height 21
click at [302, 152] on div "FDXG-5KKAEBRPEZ" at bounding box center [289, 143] width 124 height 21
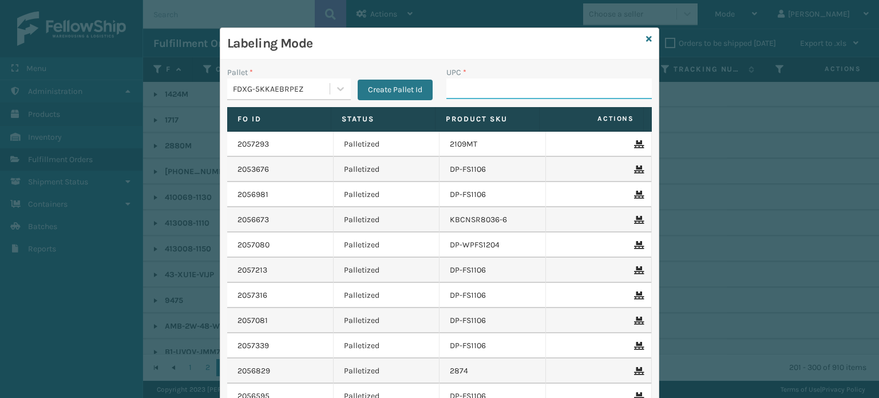
click at [479, 86] on input "UPC *" at bounding box center [550, 88] width 206 height 21
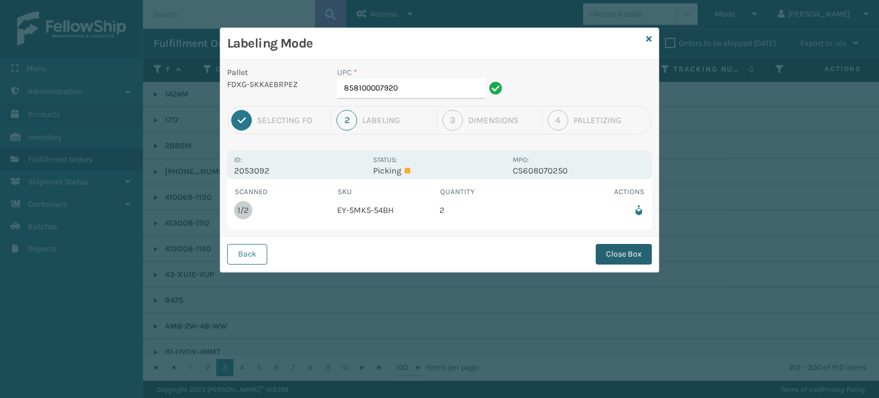
click at [625, 248] on button "Close Box" at bounding box center [624, 254] width 56 height 21
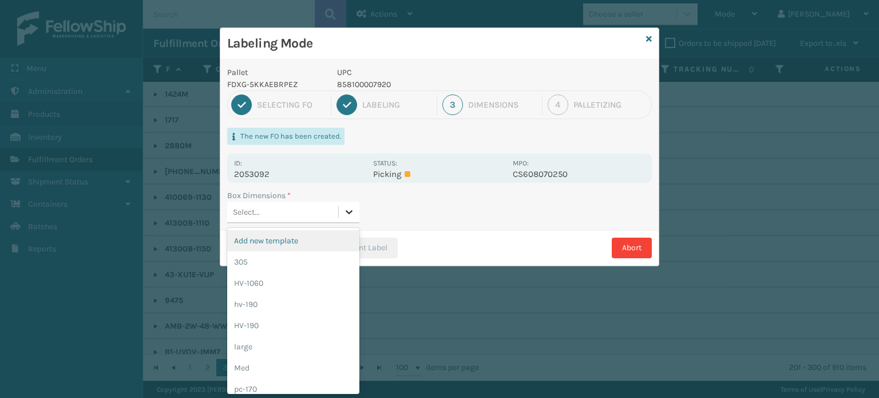
click at [349, 220] on div at bounding box center [349, 212] width 21 height 21
click at [313, 385] on div "pc-170" at bounding box center [293, 388] width 132 height 21
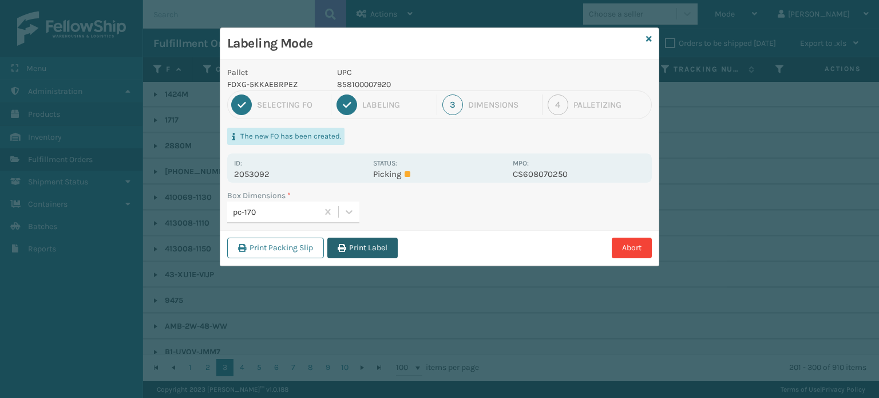
click at [356, 241] on button "Print Label" at bounding box center [362, 248] width 70 height 21
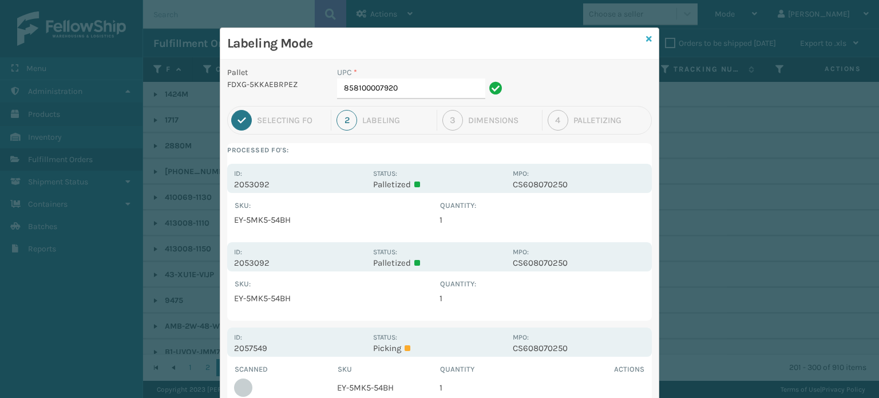
click at [646, 38] on icon at bounding box center [649, 39] width 6 height 8
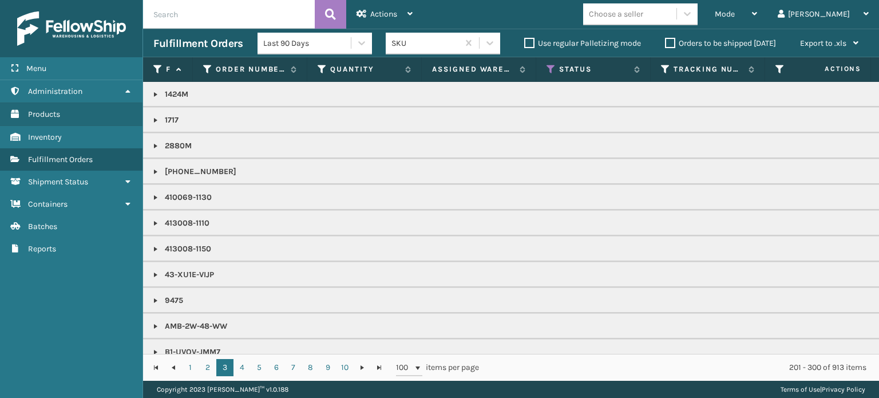
click at [735, 14] on span "Mode" at bounding box center [725, 14] width 20 height 10
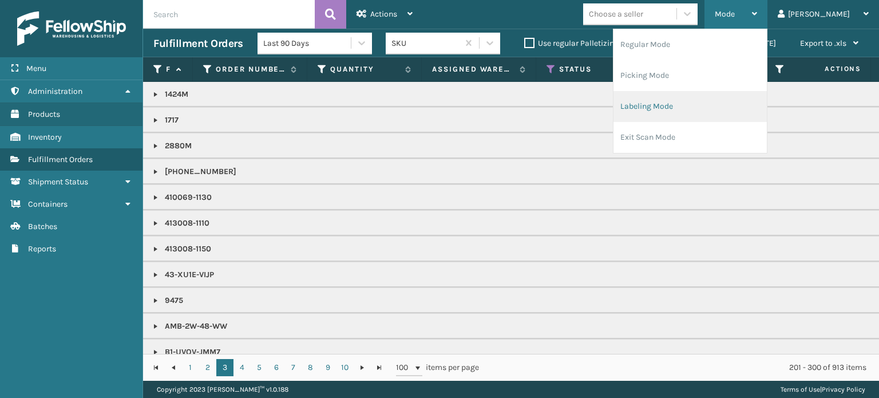
click at [719, 108] on li "Labeling Mode" at bounding box center [690, 106] width 153 height 31
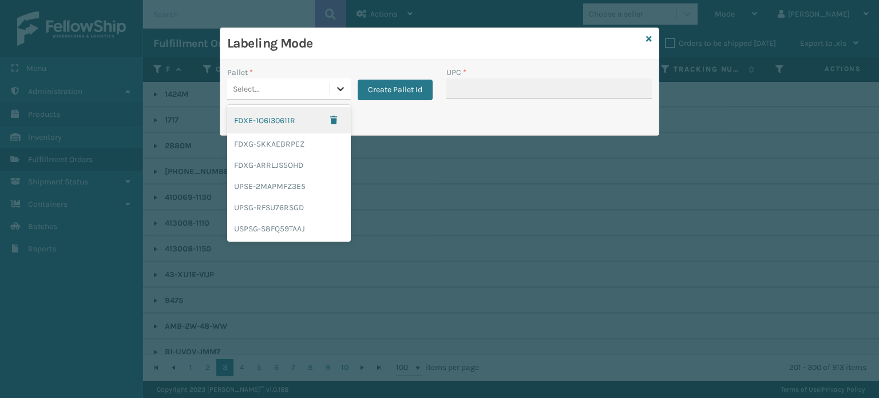
click at [346, 86] on icon at bounding box center [340, 88] width 11 height 11
click at [318, 160] on div "FDXG-ARRLJS5OHD" at bounding box center [289, 165] width 124 height 21
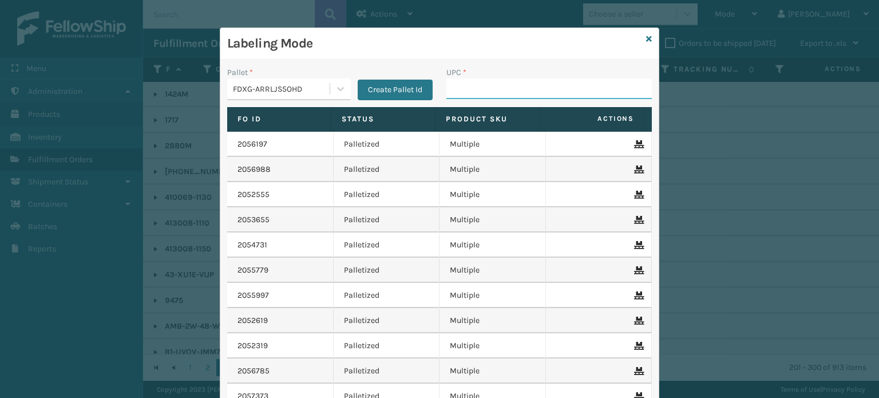
click at [503, 94] on input "UPC *" at bounding box center [550, 88] width 206 height 21
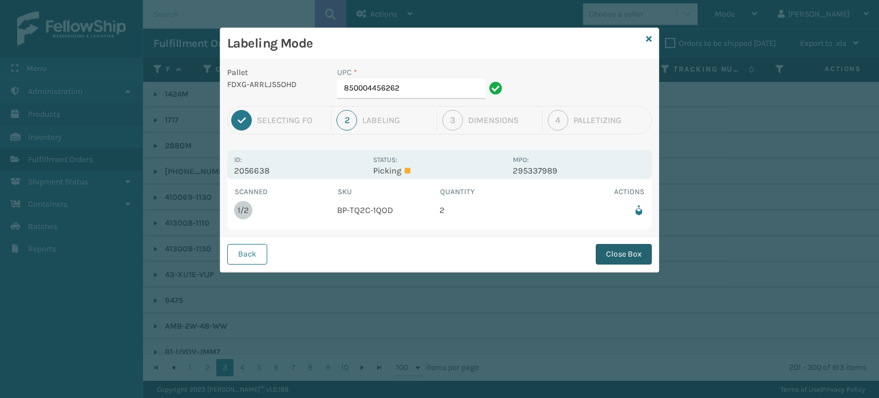
click at [627, 251] on button "Close Box" at bounding box center [624, 254] width 56 height 21
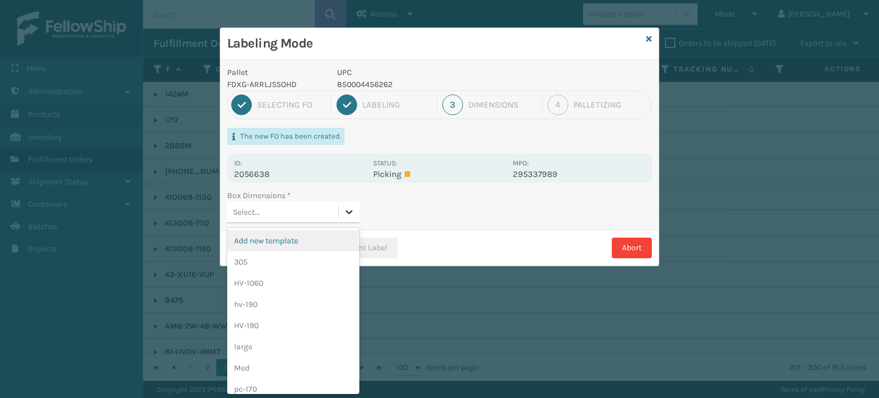
click at [345, 218] on div at bounding box center [349, 212] width 21 height 21
click at [306, 385] on div "pc-170" at bounding box center [293, 388] width 132 height 21
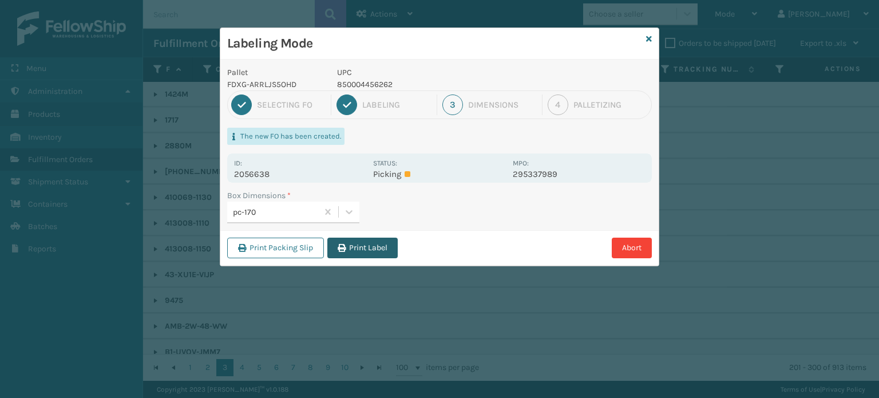
click at [374, 245] on button "Print Label" at bounding box center [362, 248] width 70 height 21
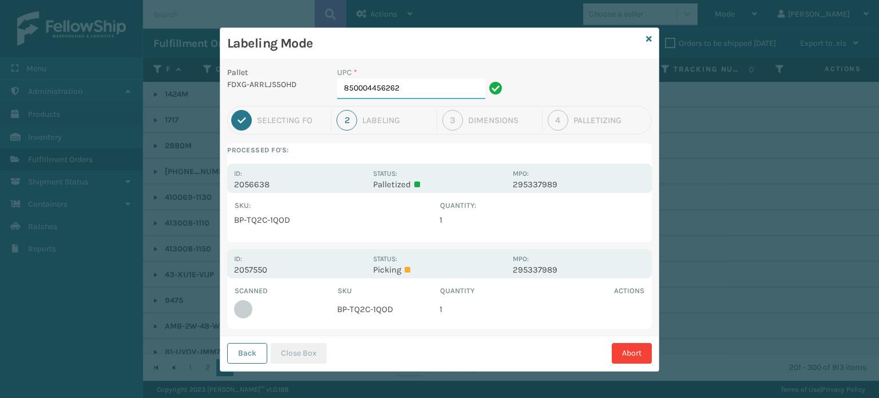
click at [428, 96] on input "850004456262" at bounding box center [411, 88] width 148 height 21
click at [293, 359] on button "Close Box" at bounding box center [299, 353] width 56 height 21
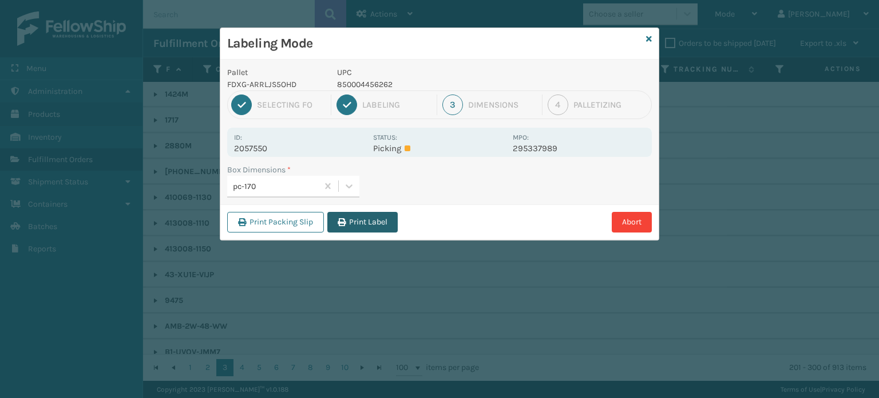
click at [370, 219] on button "Print Label" at bounding box center [362, 222] width 70 height 21
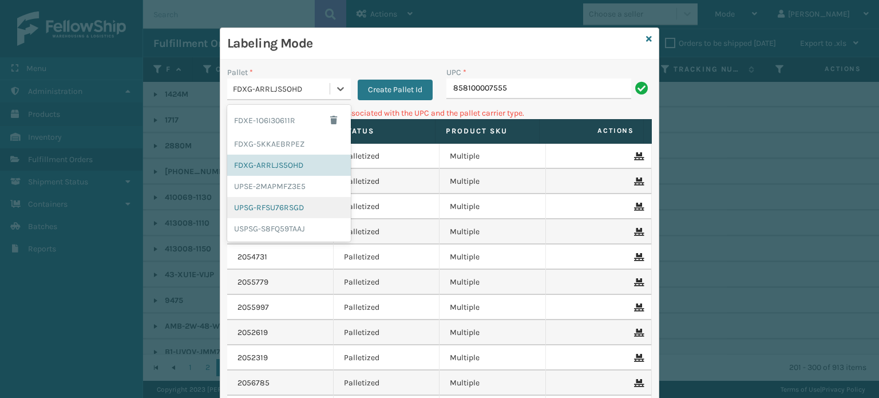
drag, startPoint x: 333, startPoint y: 87, endPoint x: 297, endPoint y: 217, distance: 135.0
click at [297, 100] on div "option UPSG-RFSU76RSGD focused, 5 of 6. 6 results available. Use Up and Down to…" at bounding box center [289, 89] width 124 height 22
click at [297, 217] on div "UPSG-RFSU76RSGD" at bounding box center [289, 207] width 124 height 21
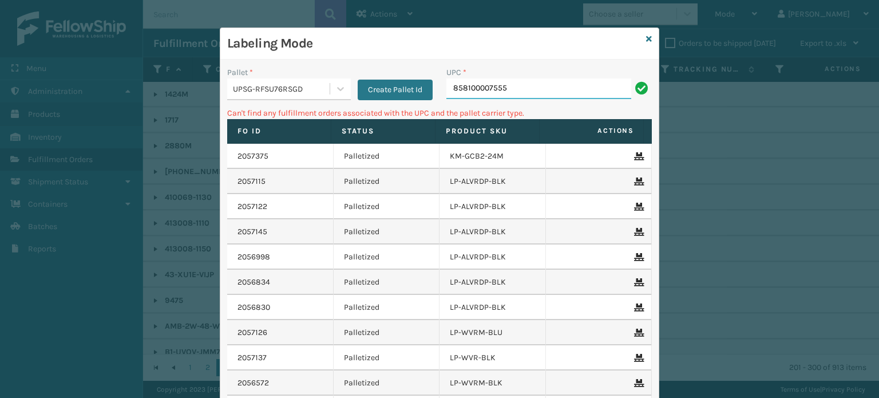
click at [520, 92] on input "858100007555" at bounding box center [539, 88] width 185 height 21
type input "8"
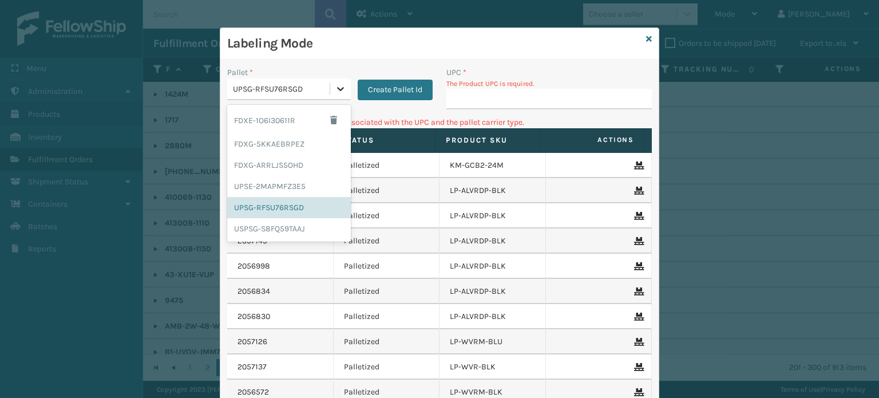
click at [337, 90] on icon at bounding box center [340, 88] width 11 height 11
click at [303, 166] on div "FDXG-ARRLJS5OHD" at bounding box center [289, 165] width 124 height 21
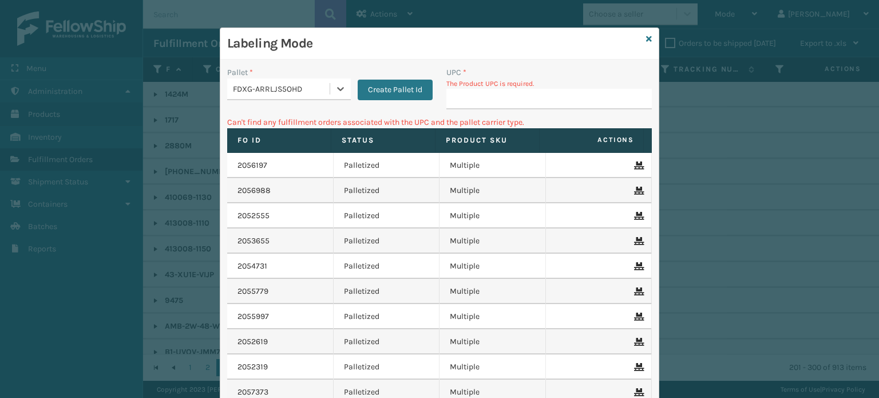
type input "858100007920"
click at [490, 94] on input "UPC *" at bounding box center [550, 99] width 206 height 21
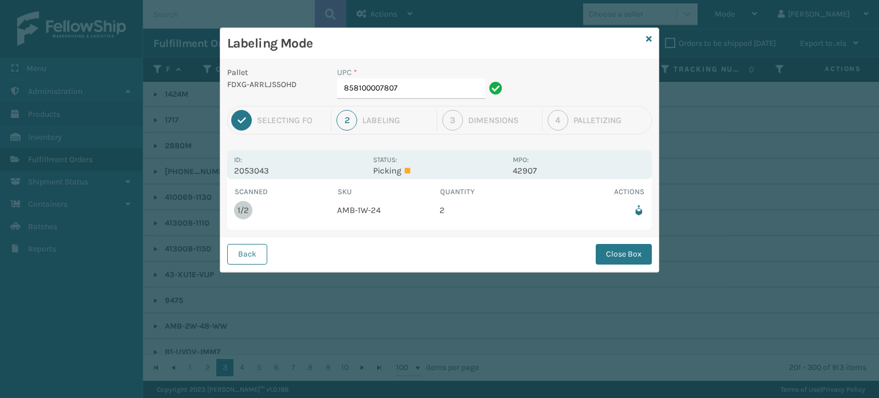
click at [653, 35] on div "Labeling Mode" at bounding box center [439, 43] width 439 height 31
click at [650, 36] on icon at bounding box center [649, 39] width 6 height 8
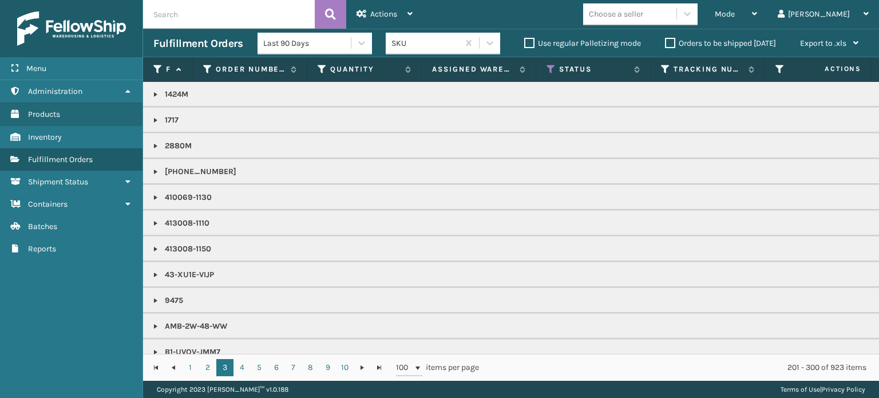
click at [735, 18] on span "Mode" at bounding box center [725, 14] width 20 height 10
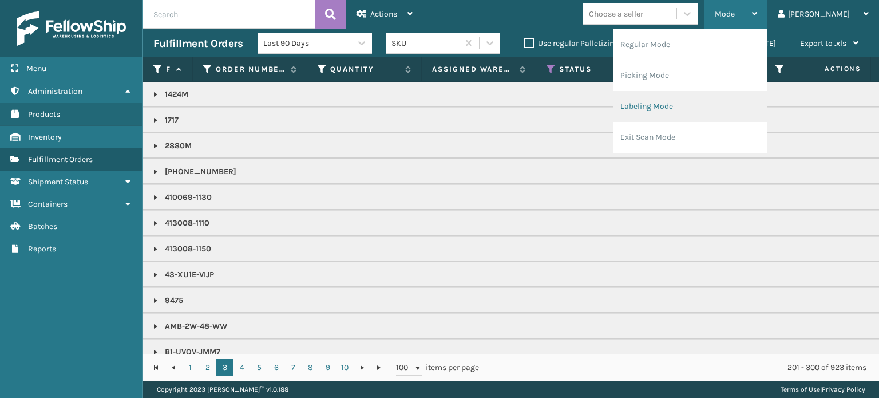
click at [725, 102] on li "Labeling Mode" at bounding box center [690, 106] width 153 height 31
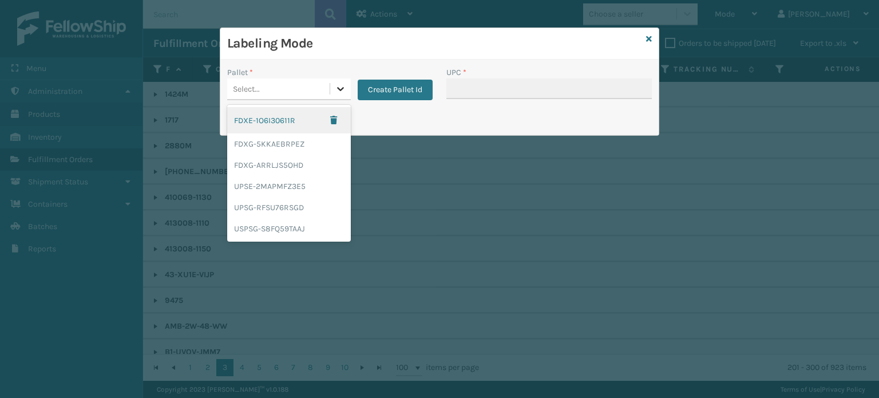
click at [344, 85] on icon at bounding box center [340, 88] width 11 height 11
click at [305, 148] on div "FDXG-5KKAEBRPEZ" at bounding box center [289, 143] width 124 height 21
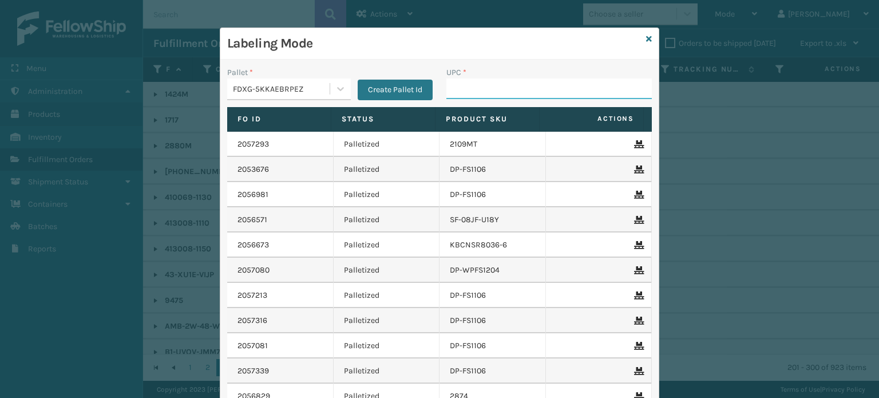
click at [483, 85] on input "UPC *" at bounding box center [550, 88] width 206 height 21
click at [503, 94] on input "858100007630" at bounding box center [539, 88] width 185 height 21
type input "858100007630"
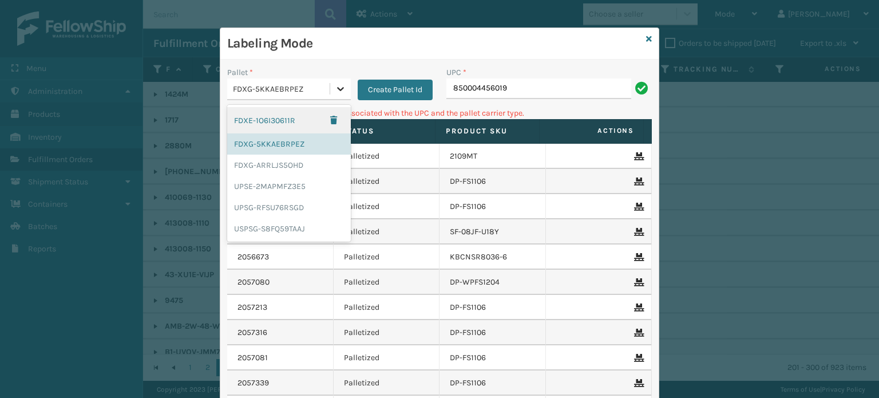
click at [335, 85] on icon at bounding box center [340, 88] width 11 height 11
click at [298, 199] on div "UPSG-RFSU76RSGD" at bounding box center [289, 207] width 124 height 21
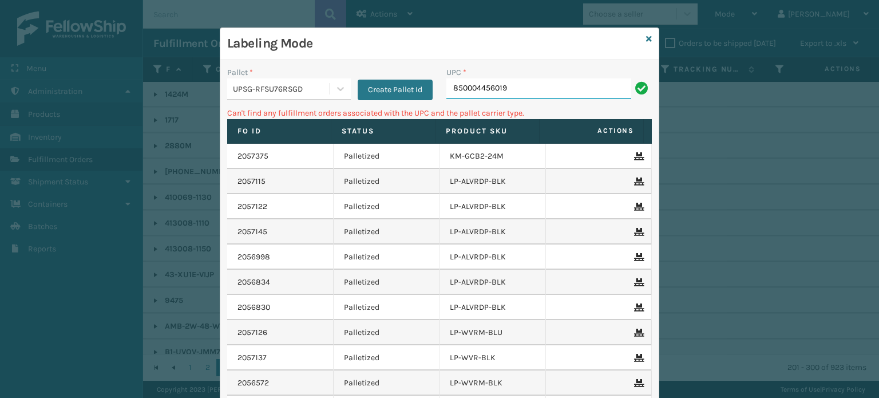
click at [527, 84] on input "850004456019" at bounding box center [539, 88] width 185 height 21
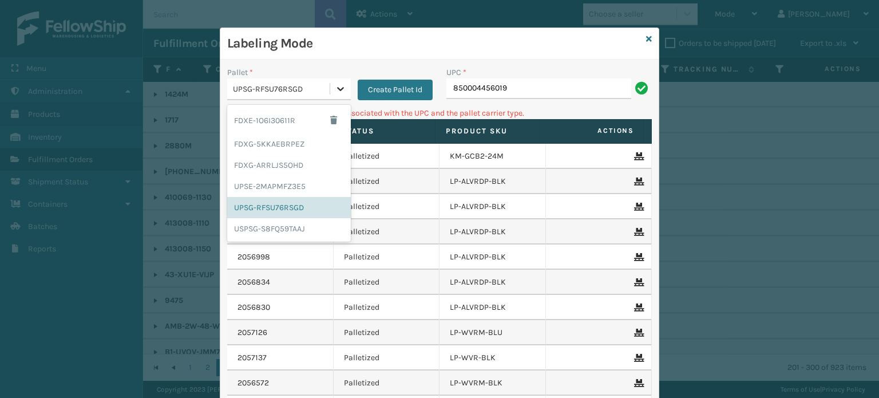
click at [337, 93] on icon at bounding box center [340, 88] width 11 height 11
click at [315, 148] on div "FDXG-5KKAEBRPEZ" at bounding box center [289, 143] width 124 height 21
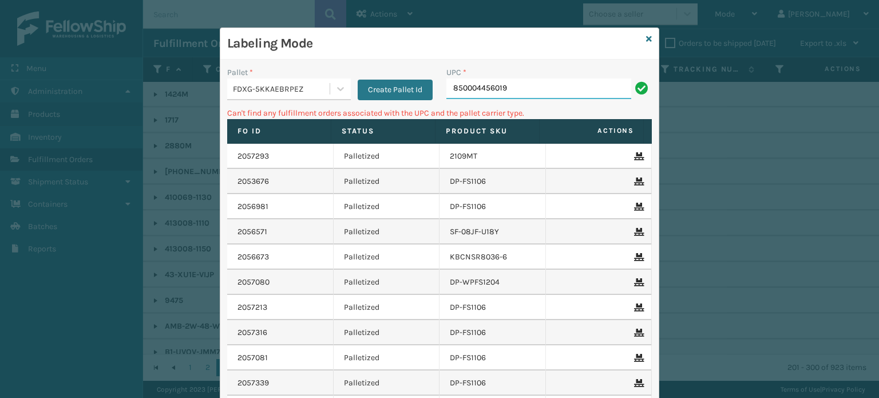
click at [522, 89] on input "850004456019" at bounding box center [539, 88] width 185 height 21
type input "8"
click at [479, 84] on input "858100007906" at bounding box center [539, 88] width 185 height 21
type input "858100007906"
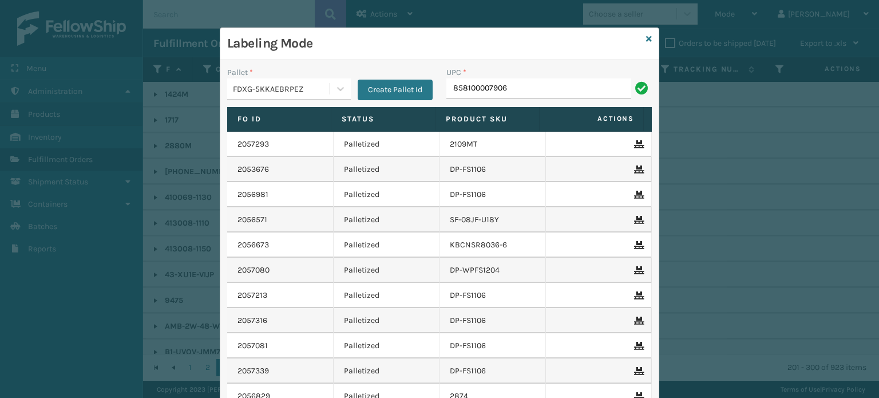
type input "858100007906"
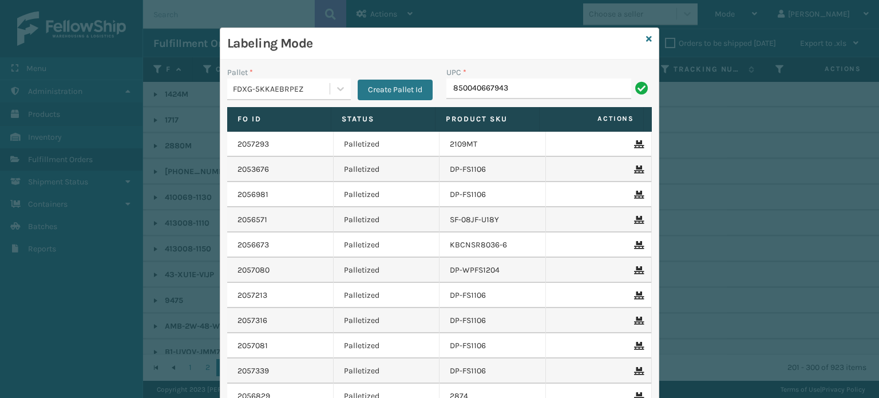
click at [479, 84] on input "850040667943" at bounding box center [539, 88] width 185 height 21
type input "850040667943"
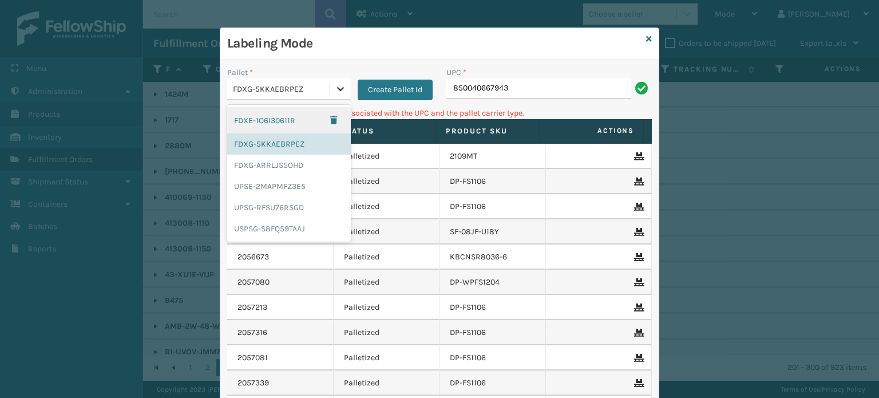
click at [341, 92] on icon at bounding box center [340, 88] width 11 height 11
click at [319, 206] on div "UPSG-RFSU76RSGD" at bounding box center [289, 207] width 124 height 21
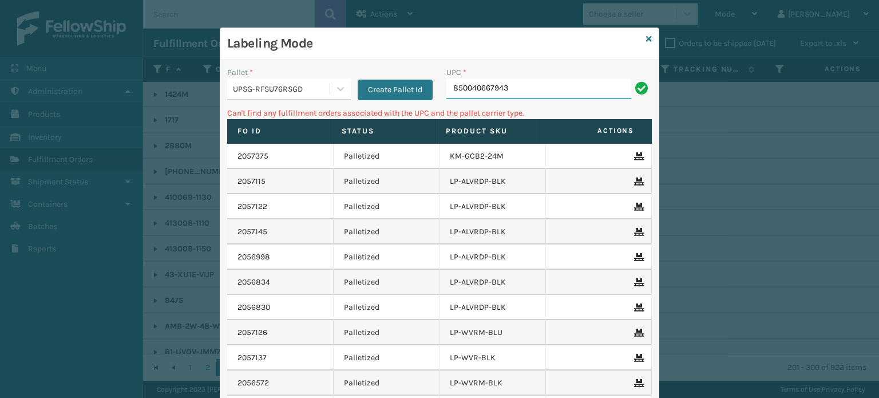
click at [515, 91] on input "850040667943" at bounding box center [539, 88] width 185 height 21
type input "8"
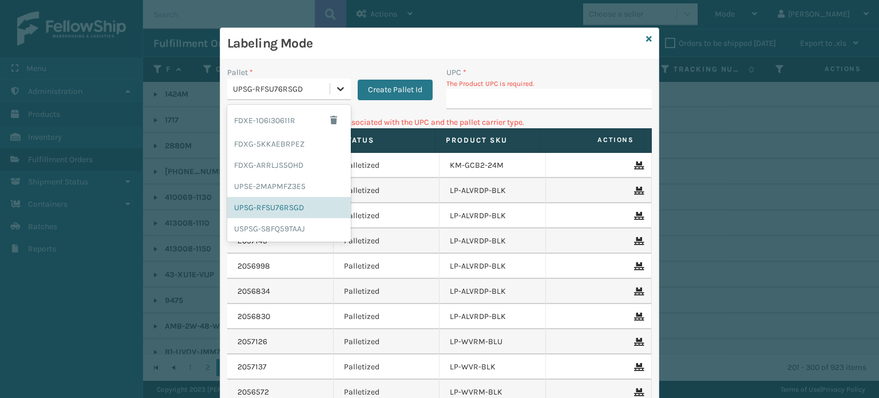
click at [335, 84] on icon at bounding box center [340, 88] width 11 height 11
click at [307, 155] on div "FDXG-ARRLJS5OHD" at bounding box center [289, 165] width 124 height 21
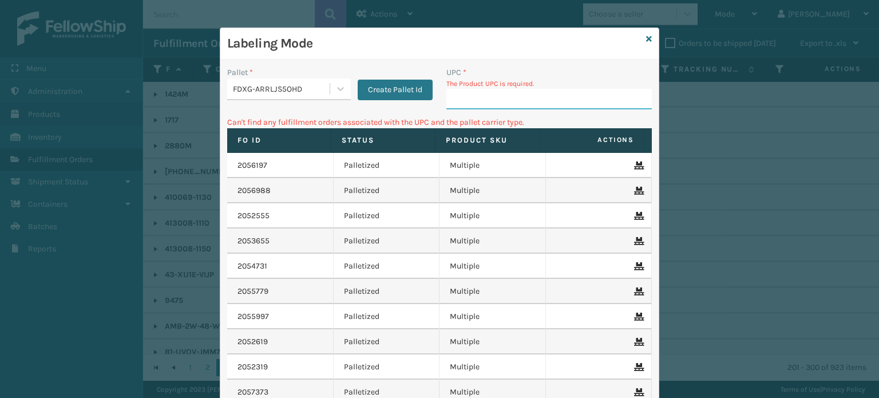
click at [453, 104] on input "UPC *" at bounding box center [550, 99] width 206 height 21
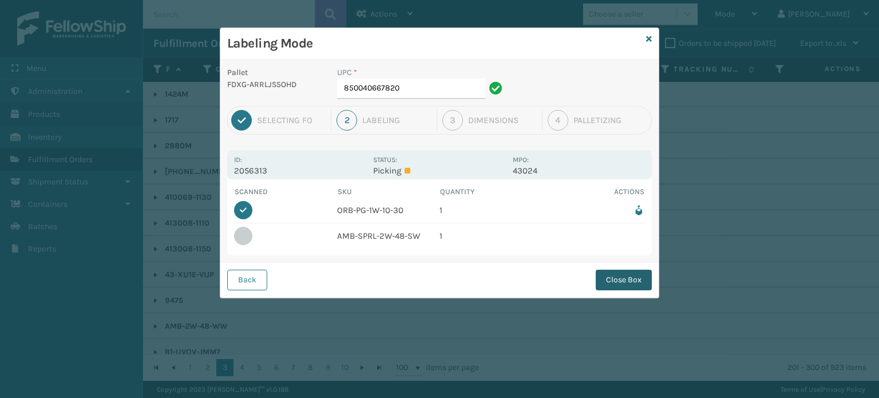
click at [607, 280] on button "Close Box" at bounding box center [624, 280] width 56 height 21
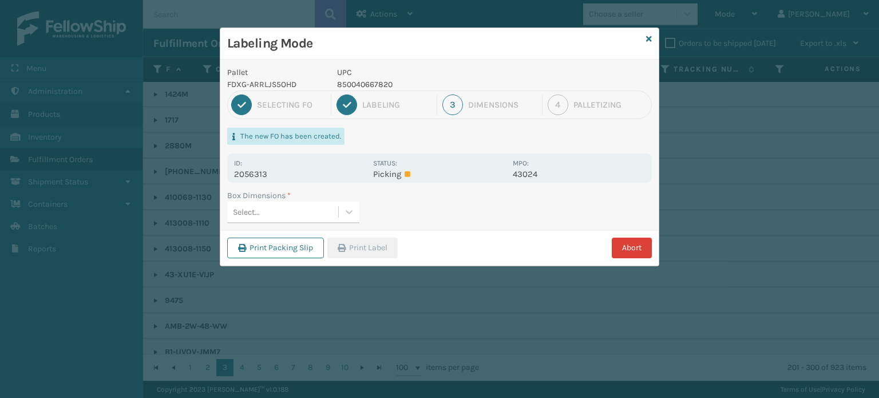
click at [641, 253] on button "Abort" at bounding box center [632, 248] width 40 height 21
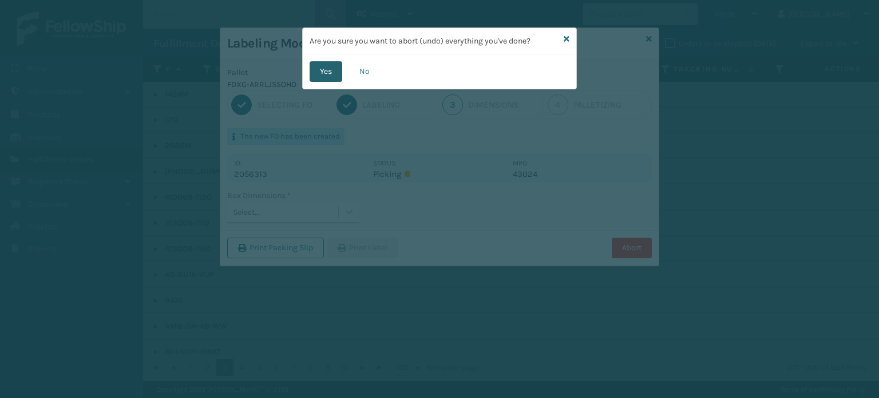
click at [324, 72] on button "Yes" at bounding box center [326, 71] width 33 height 21
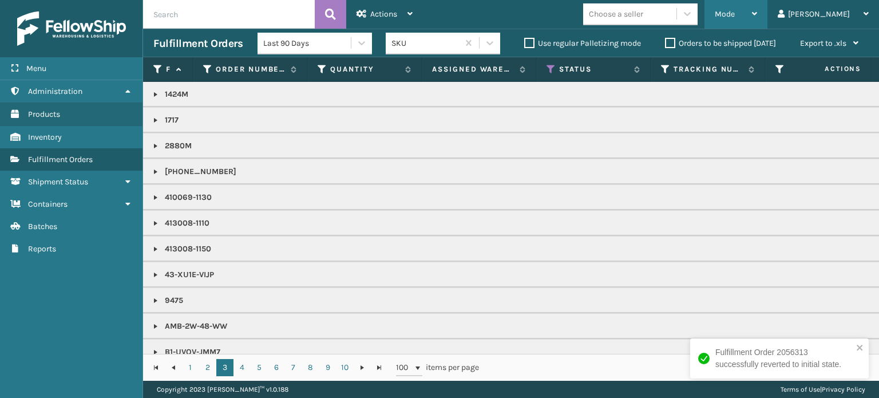
click at [757, 13] on div "Mode" at bounding box center [736, 14] width 42 height 29
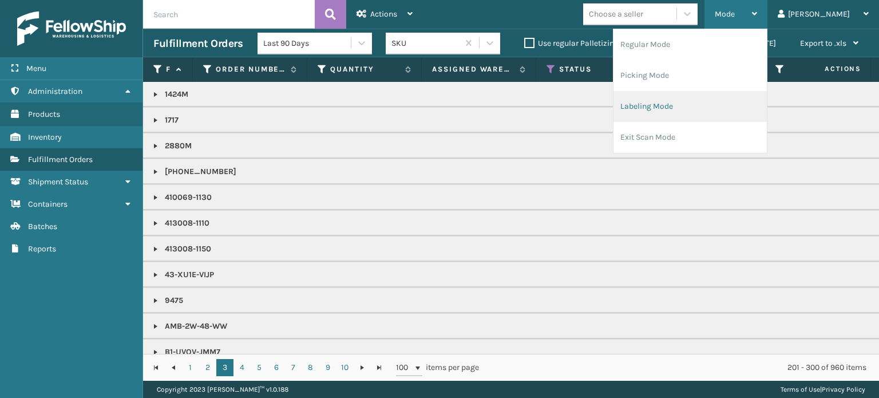
click at [731, 105] on li "Labeling Mode" at bounding box center [690, 106] width 153 height 31
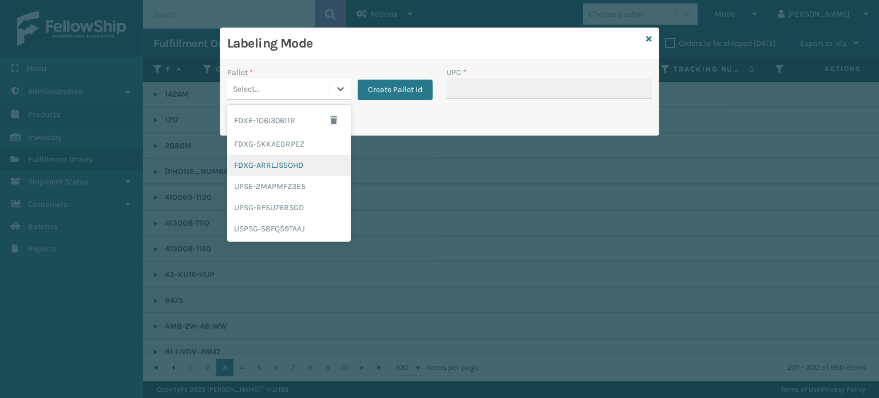
drag, startPoint x: 345, startPoint y: 88, endPoint x: 316, endPoint y: 163, distance: 80.3
click at [316, 100] on div "option FDXG-ARRLJS5OHD focused, 3 of 6. 6 results available. Use Up and Down to…" at bounding box center [289, 89] width 124 height 22
click at [316, 163] on div "FDXG-ARRLJS5OHD" at bounding box center [289, 165] width 124 height 21
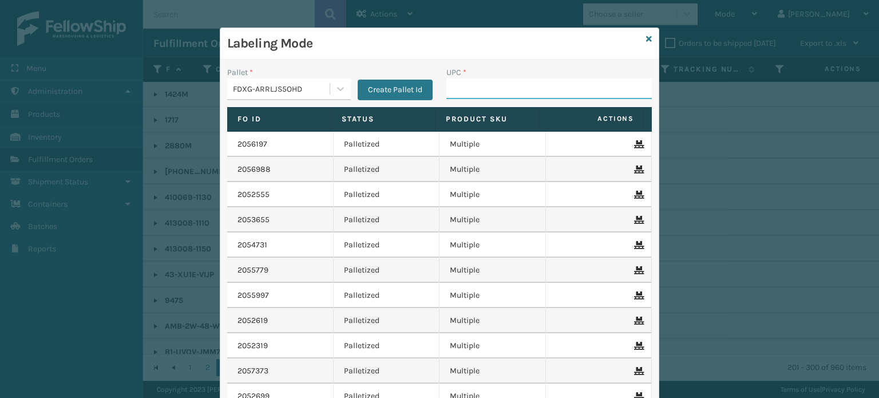
click at [458, 90] on input "UPC *" at bounding box center [550, 88] width 206 height 21
type input "8500044"
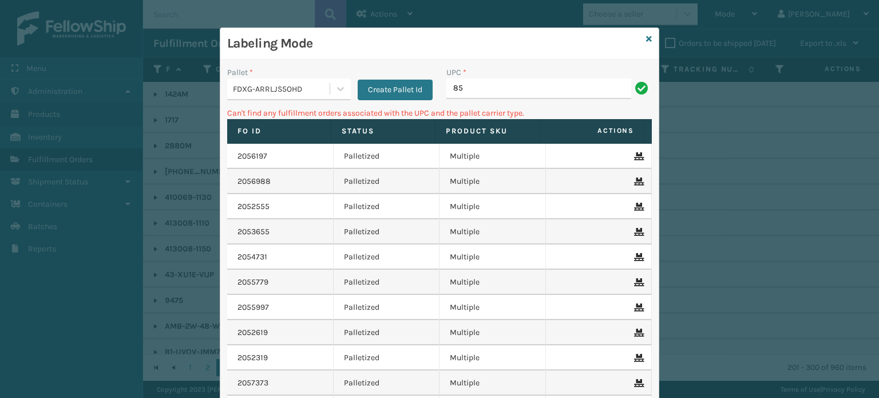
type input "8"
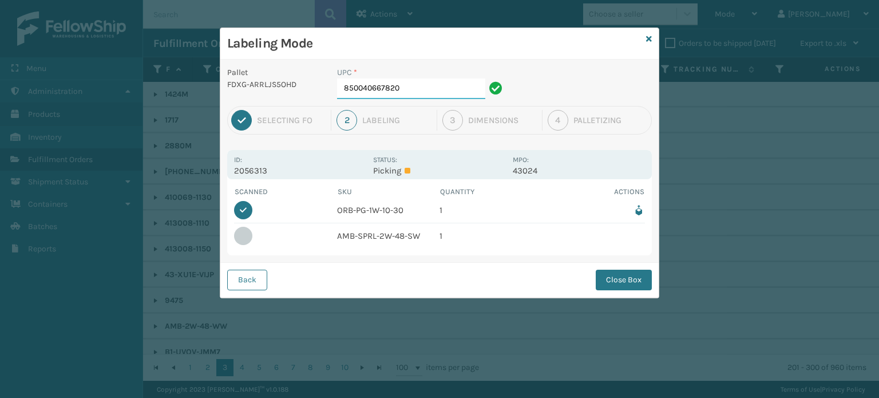
click at [458, 90] on input "850040667820" at bounding box center [411, 88] width 148 height 21
type input "8"
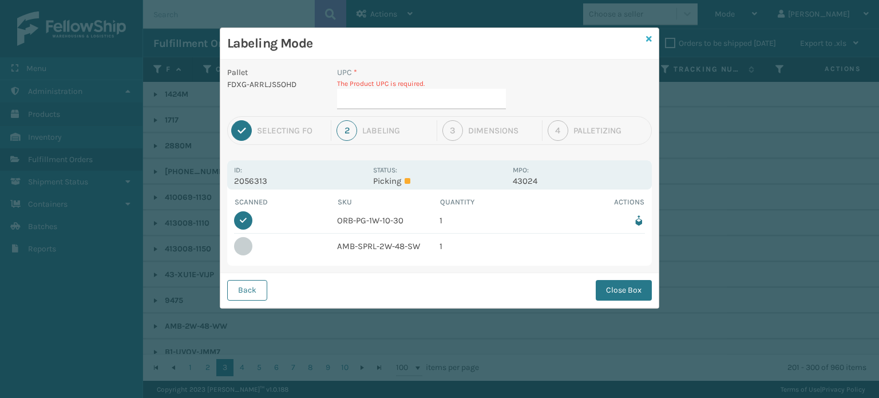
click at [650, 37] on icon at bounding box center [649, 39] width 6 height 8
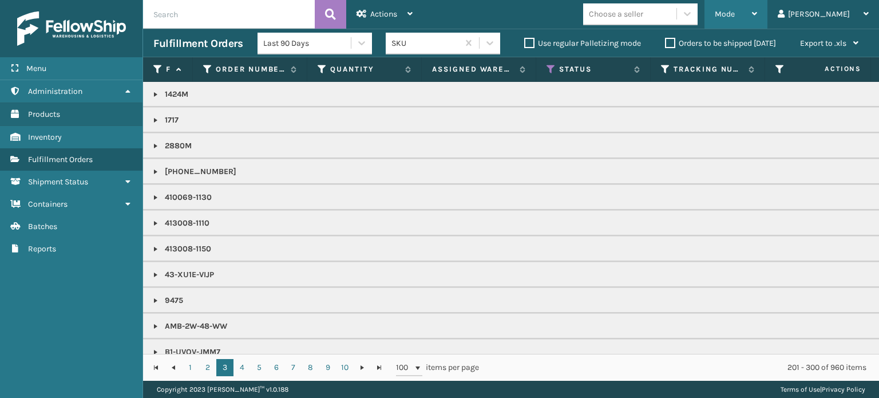
click at [755, 20] on div "Mode Regular Mode Picking Mode Labeling Mode Exit Scan Mode" at bounding box center [736, 14] width 63 height 29
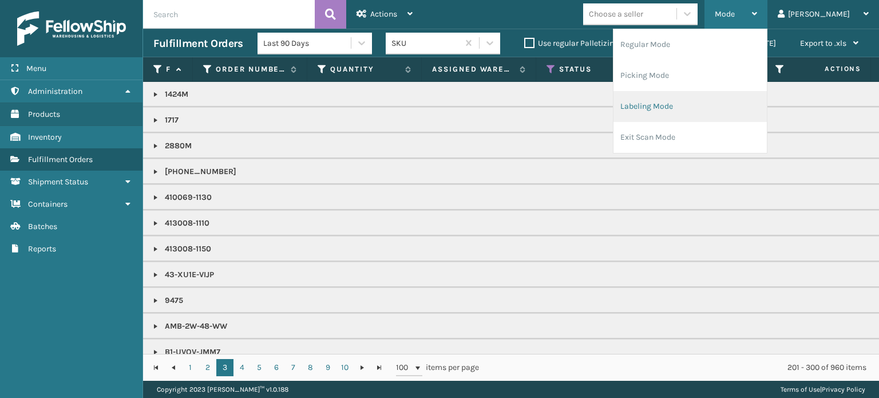
click at [729, 100] on li "Labeling Mode" at bounding box center [690, 106] width 153 height 31
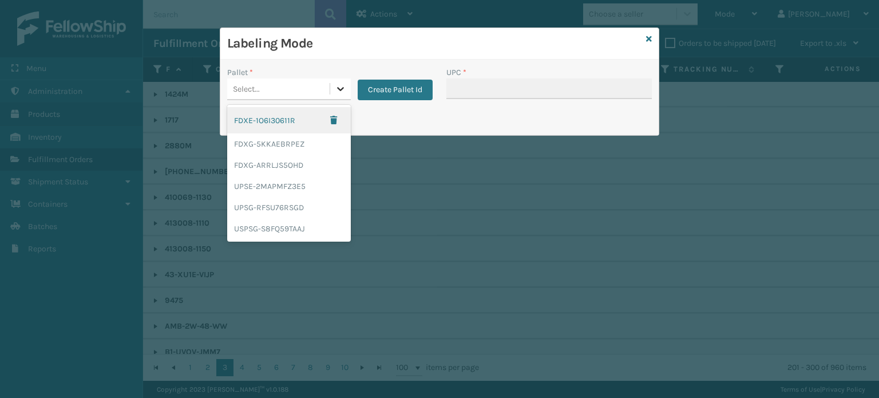
click at [344, 96] on div at bounding box center [340, 88] width 21 height 21
click at [310, 139] on div "FDXG-5KKAEBRPEZ" at bounding box center [289, 143] width 124 height 21
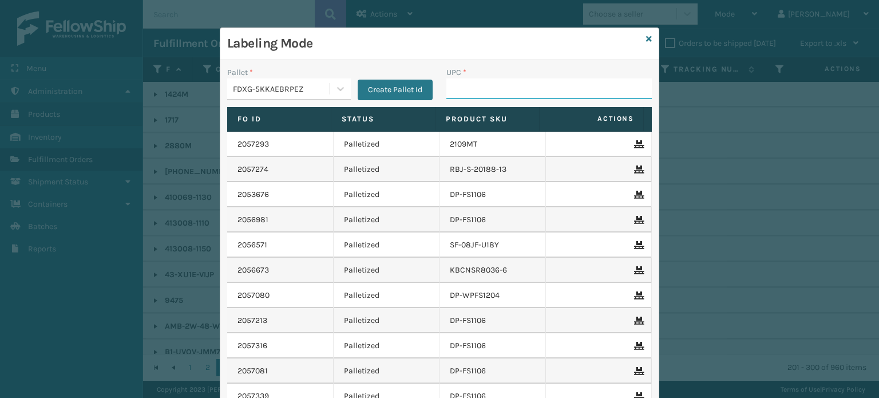
click at [460, 94] on input "UPC *" at bounding box center [550, 88] width 206 height 21
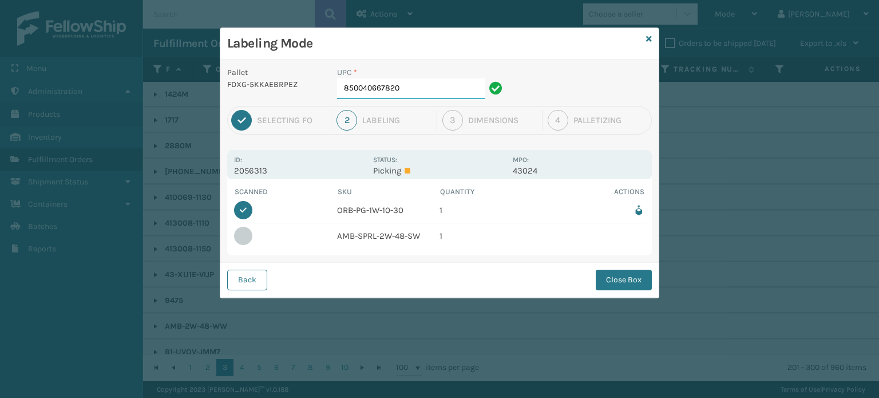
click at [460, 94] on input "850040667820" at bounding box center [411, 88] width 148 height 21
type input "8"
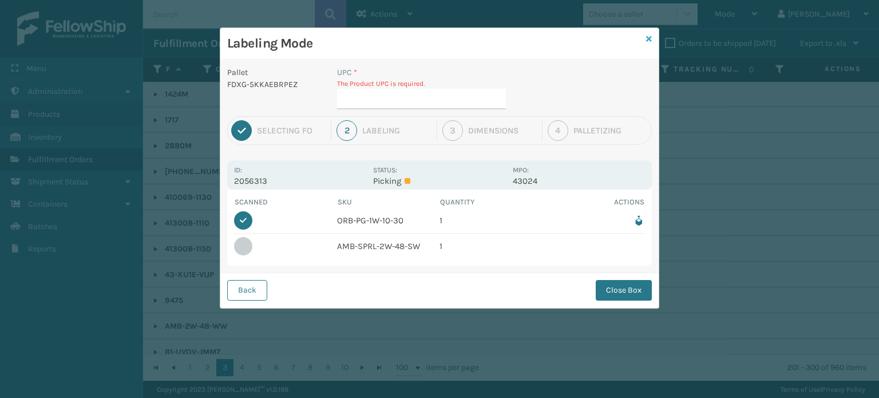
click at [648, 36] on icon at bounding box center [649, 39] width 6 height 8
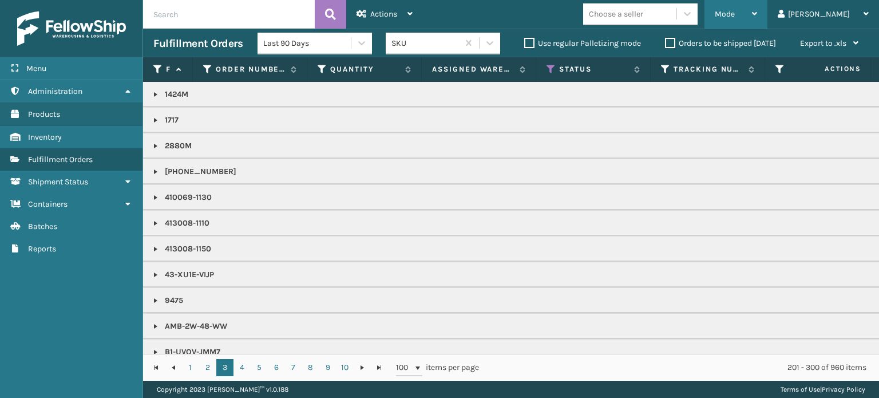
click at [735, 13] on span "Mode" at bounding box center [725, 14] width 20 height 10
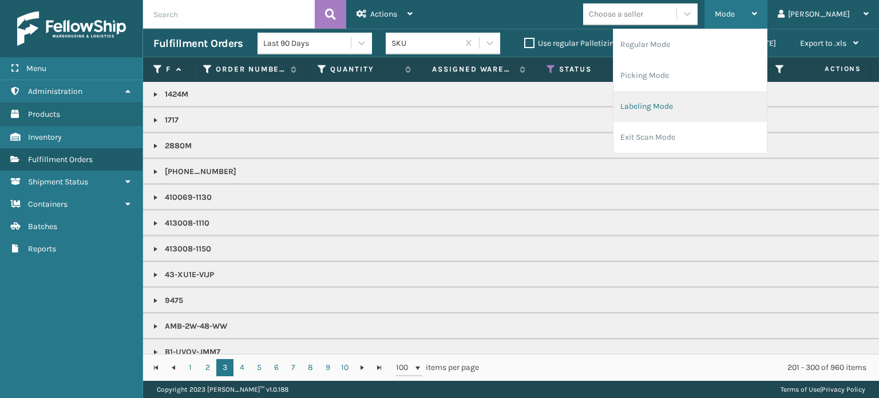
click at [708, 117] on li "Labeling Mode" at bounding box center [690, 106] width 153 height 31
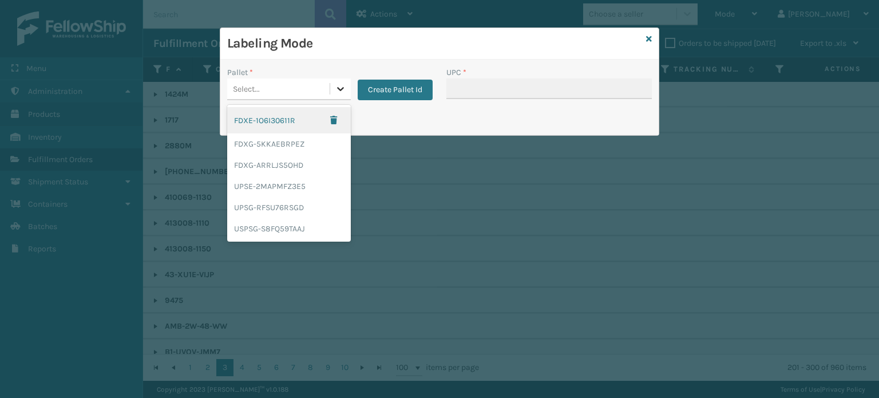
click at [340, 93] on icon at bounding box center [340, 88] width 11 height 11
click at [323, 143] on div "FDXG-5KKAEBRPEZ" at bounding box center [289, 143] width 124 height 21
